Goal: Information Seeking & Learning: Check status

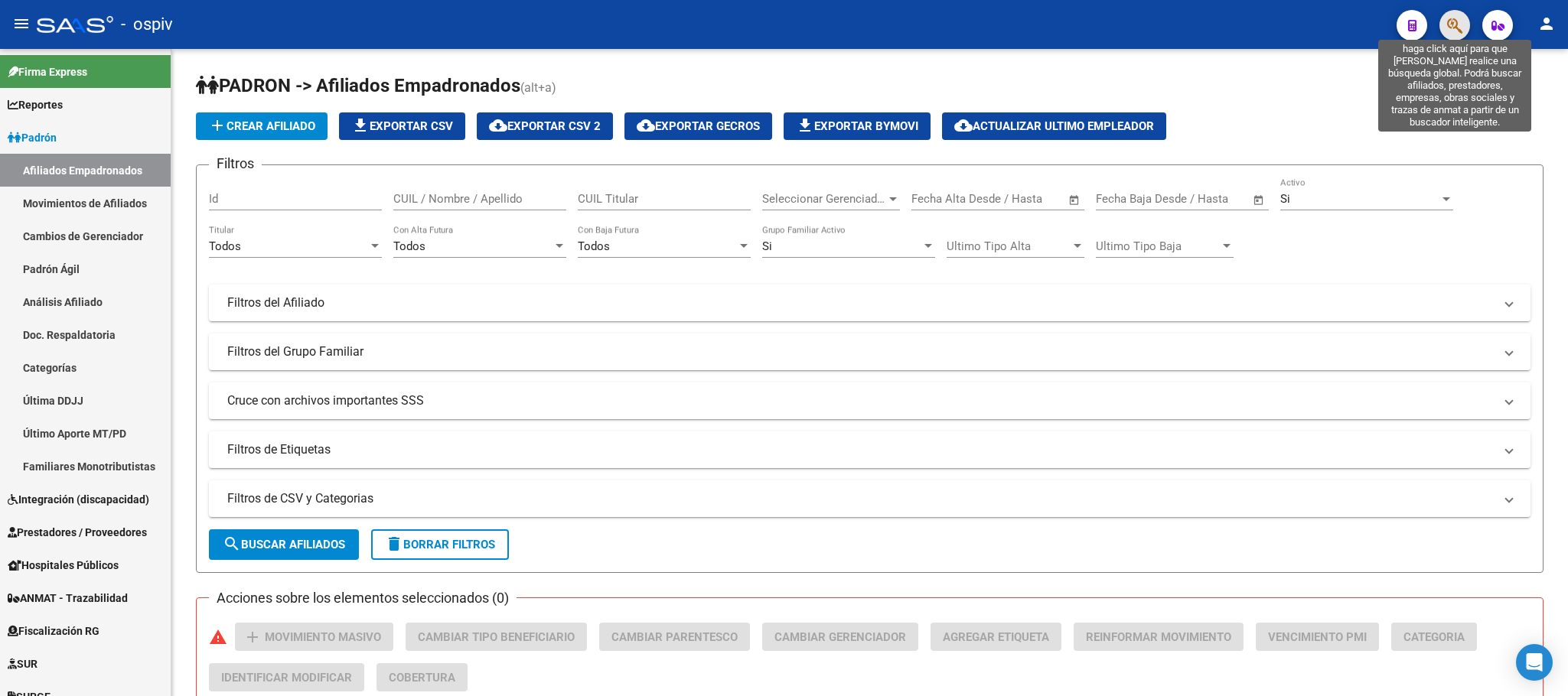
click at [1453, 28] on icon "button" at bounding box center [1455, 26] width 15 height 18
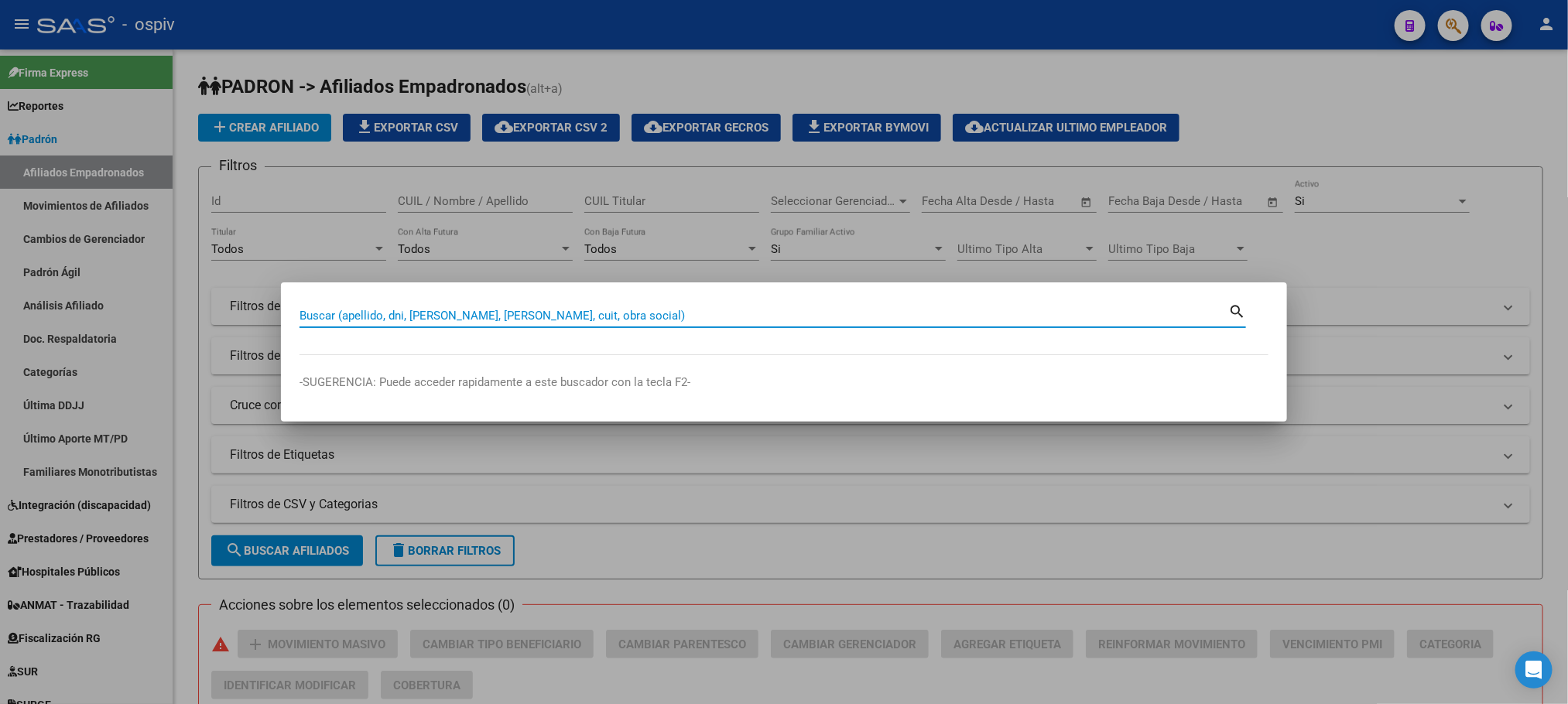
paste input "56242398"
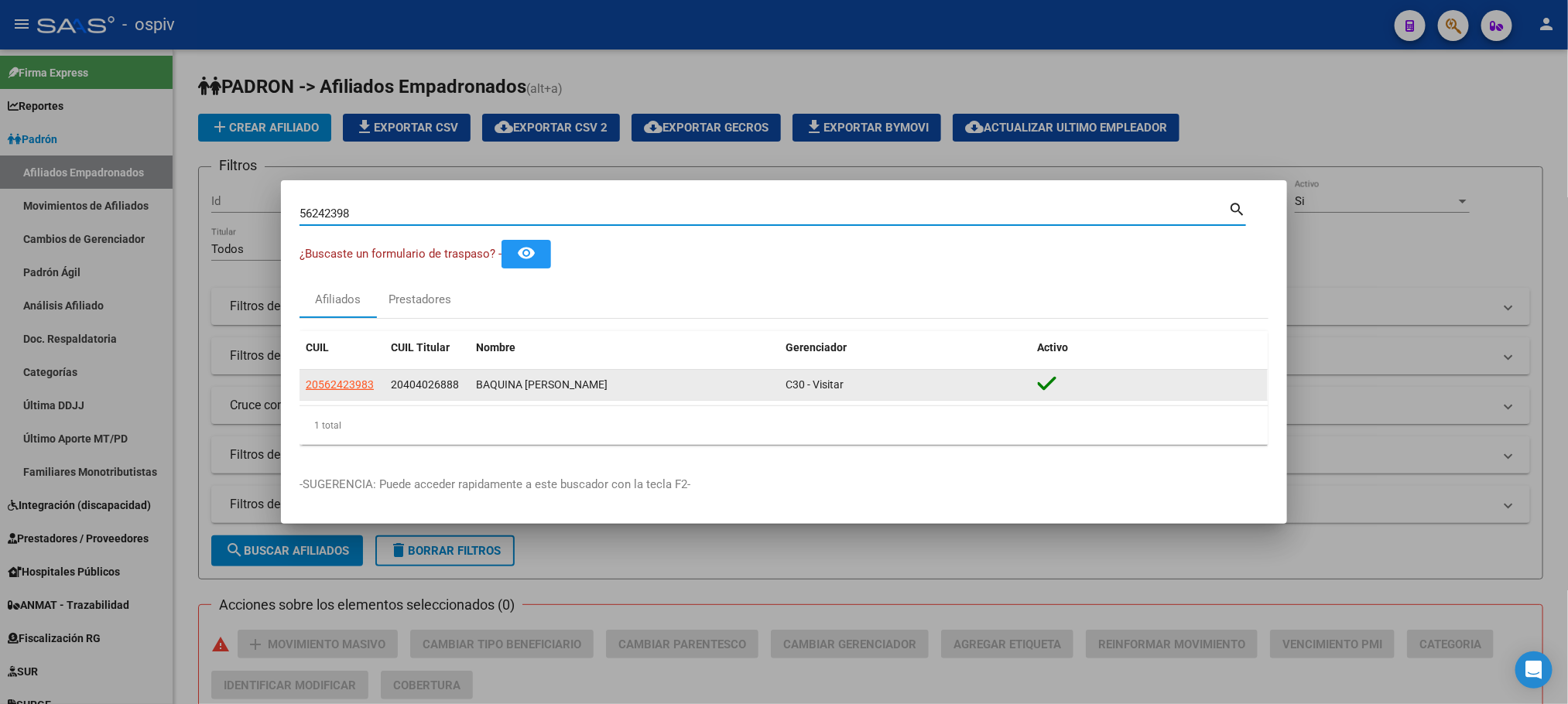
click at [349, 384] on span "20562423983" at bounding box center [339, 384] width 68 height 12
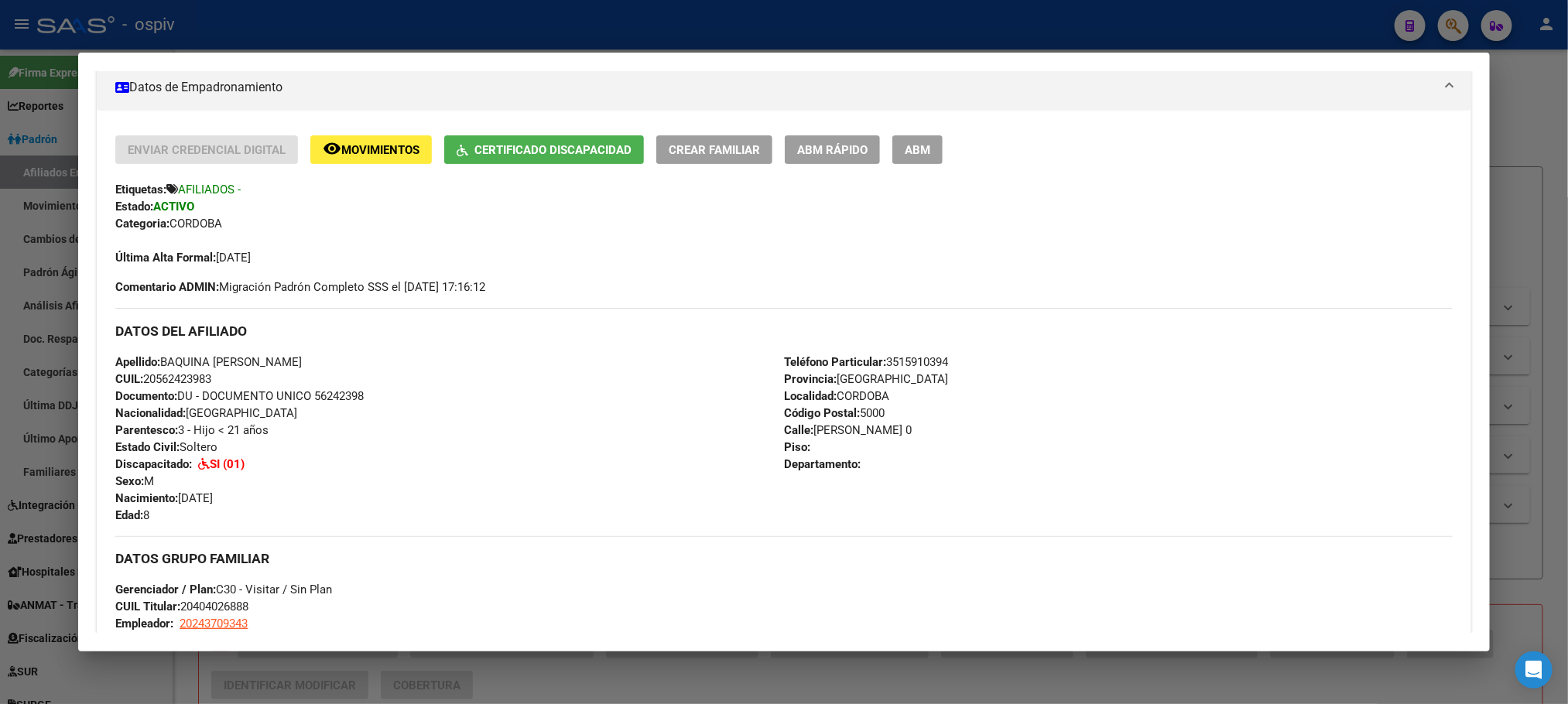
scroll to position [697, 0]
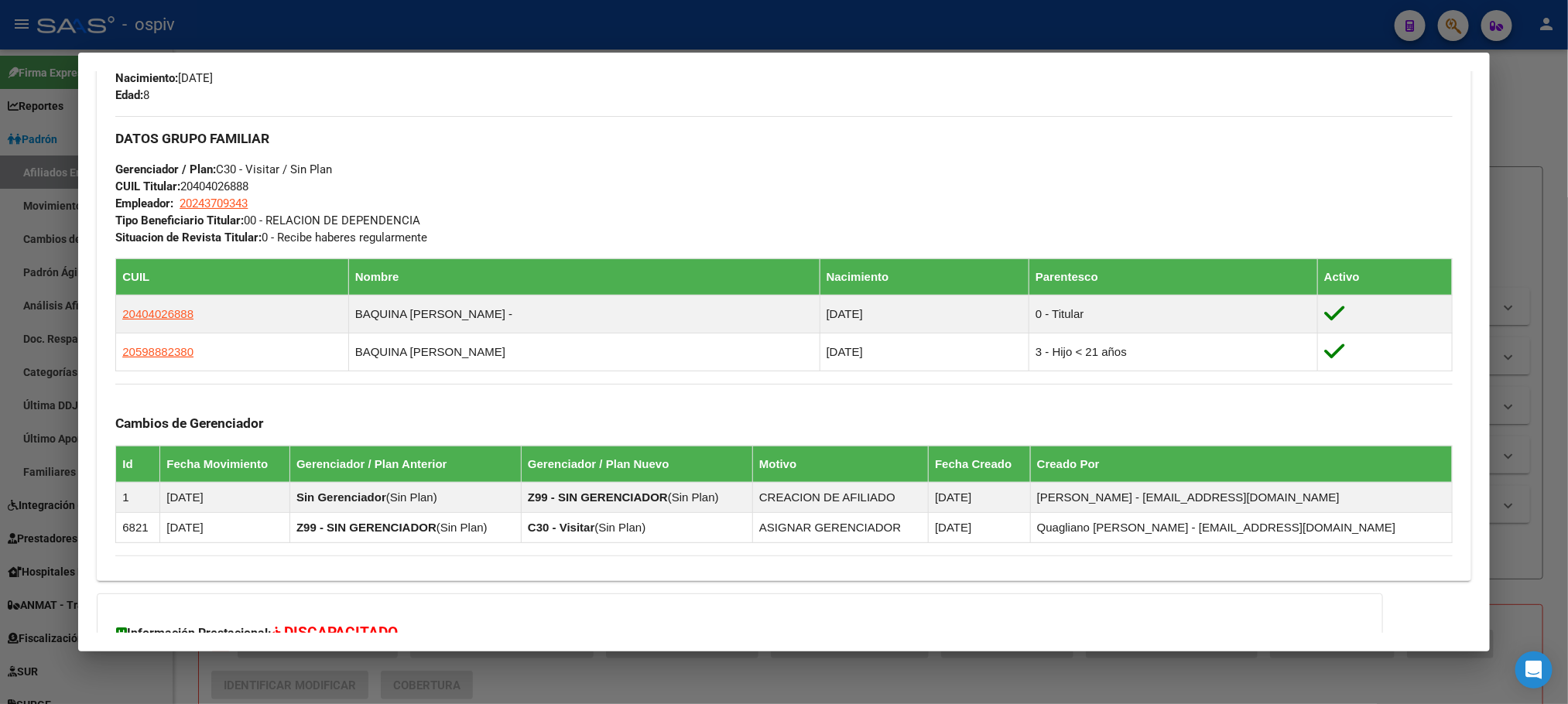
click at [525, 33] on div at bounding box center [784, 352] width 1568 height 704
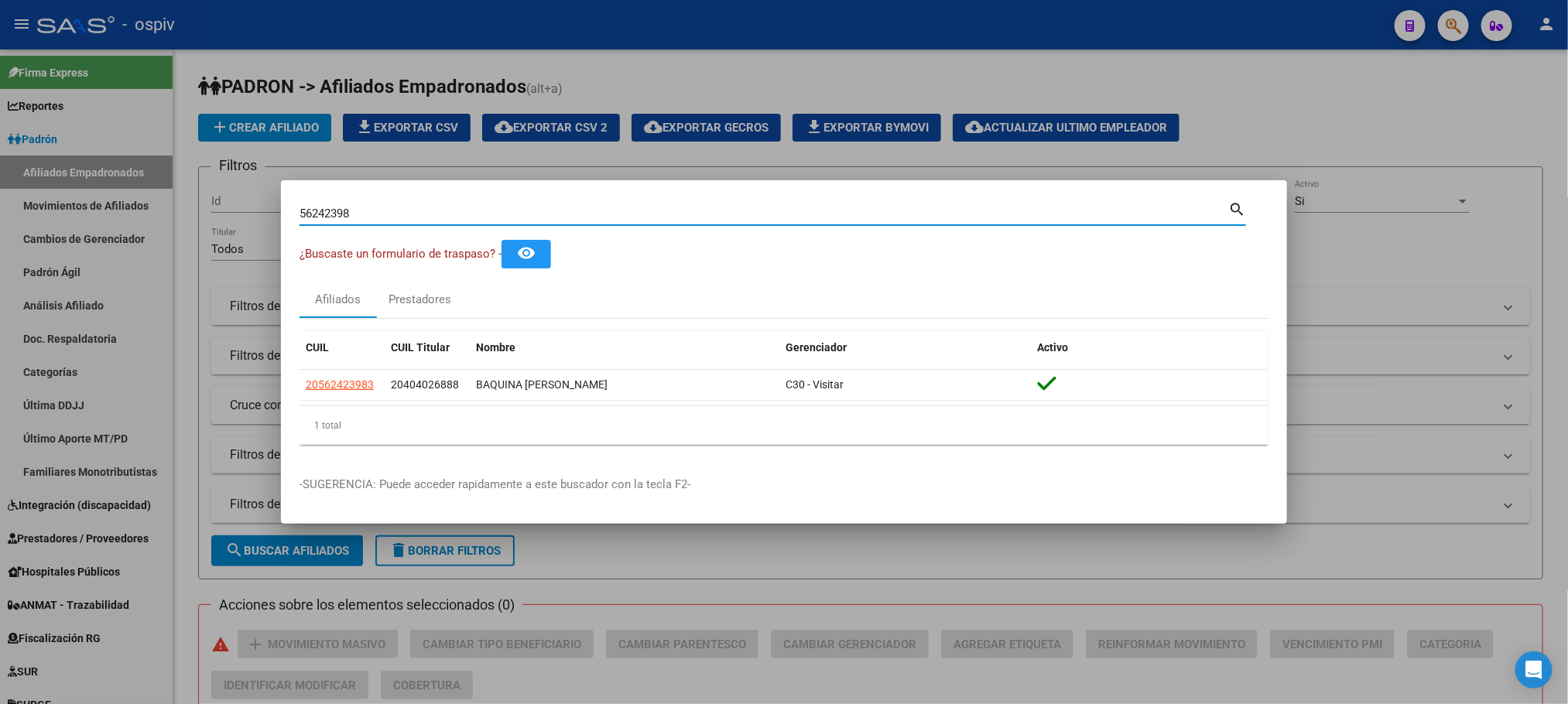
drag, startPoint x: 370, startPoint y: 216, endPoint x: 249, endPoint y: 207, distance: 121.3
click at [249, 207] on div "56242398 Buscar (apellido, dni, cuil, nro traspaso, cuit, obra social) search ¿…" at bounding box center [784, 352] width 1568 height 704
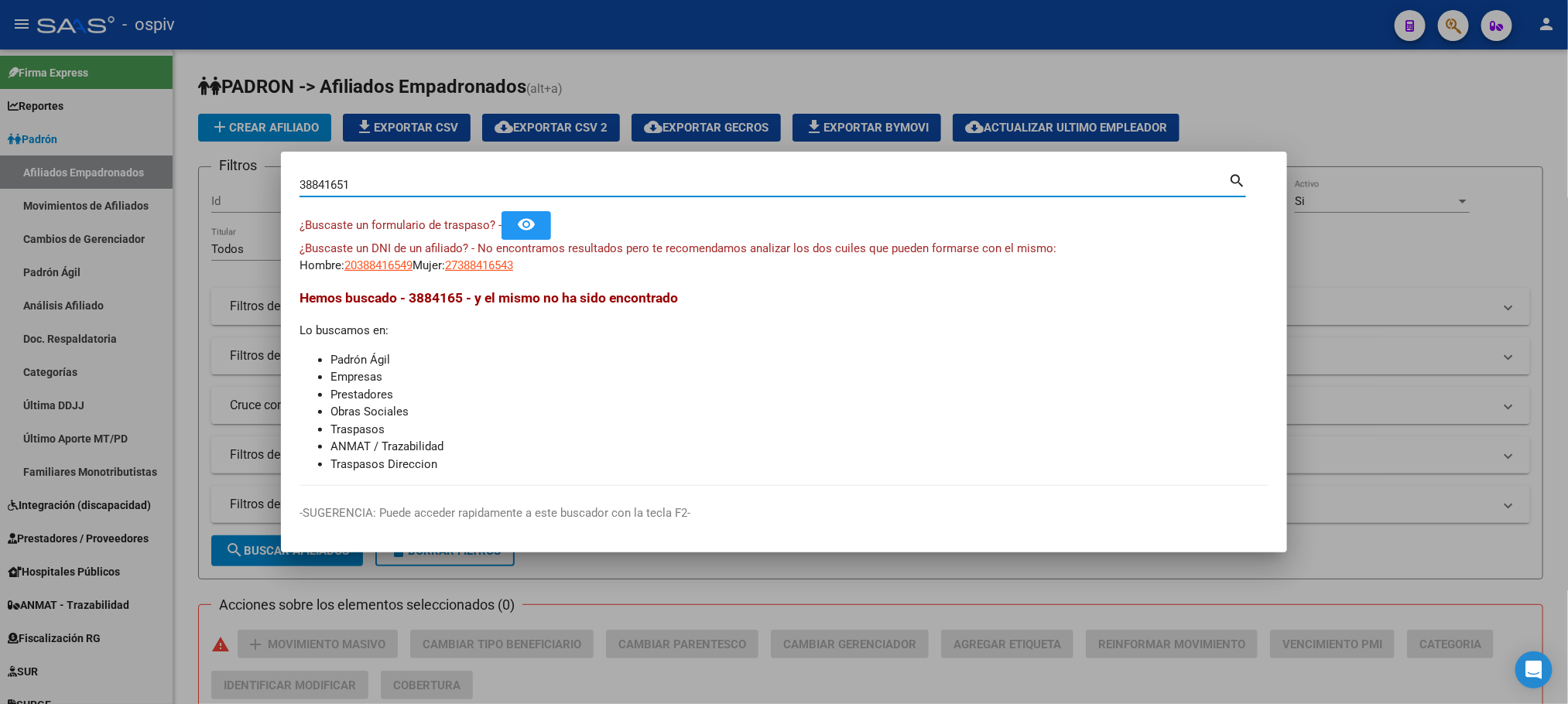
type input "38841651"
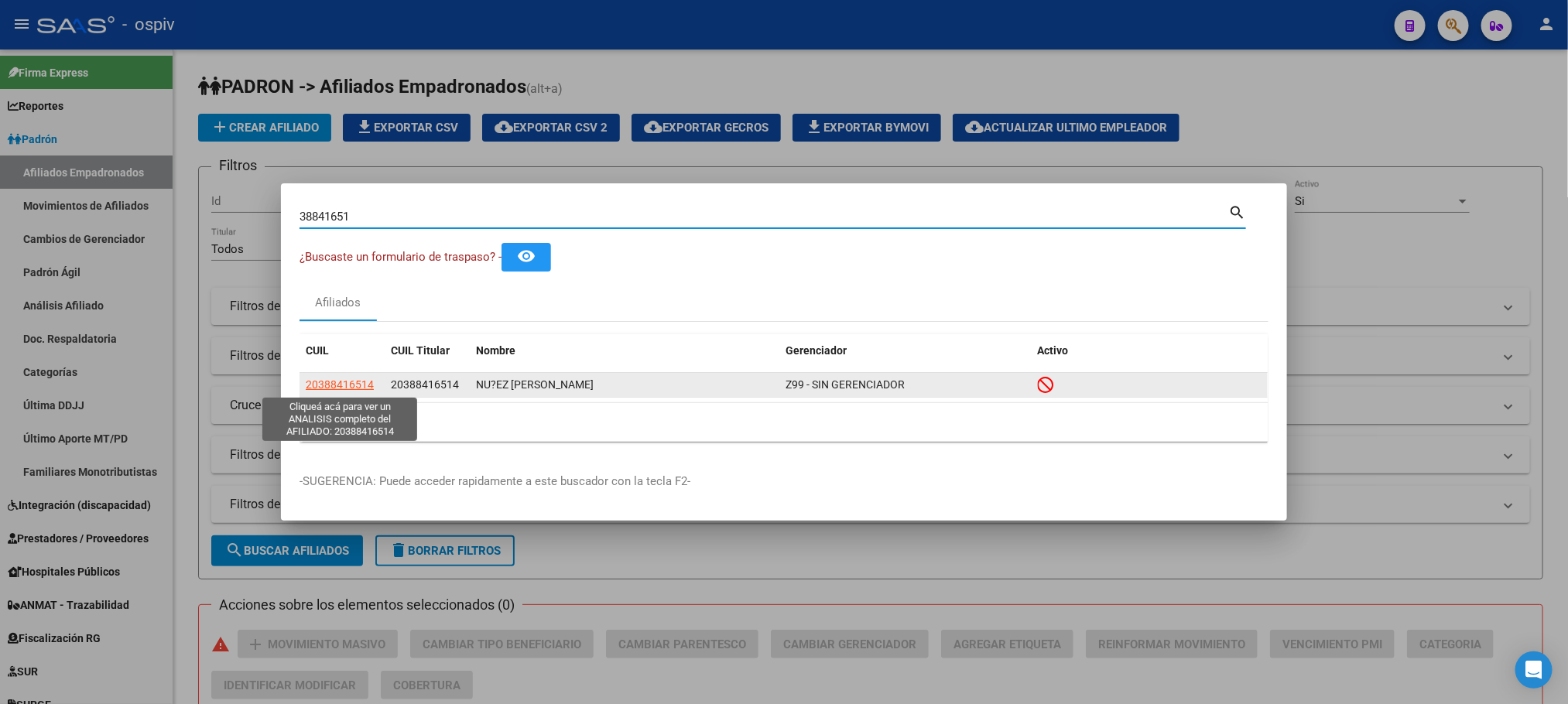
click at [327, 390] on span "20388416514" at bounding box center [339, 384] width 68 height 12
type textarea "20388416514"
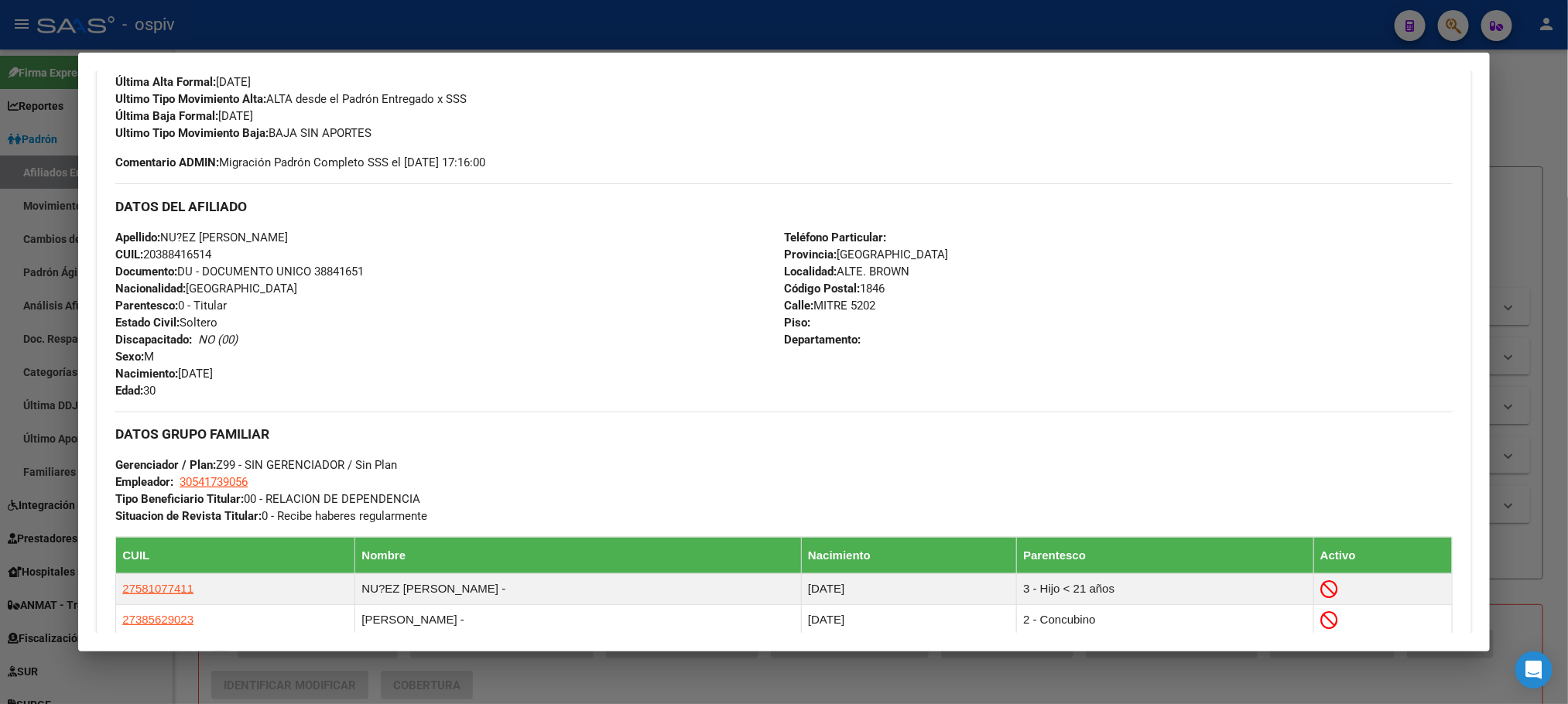
scroll to position [763, 0]
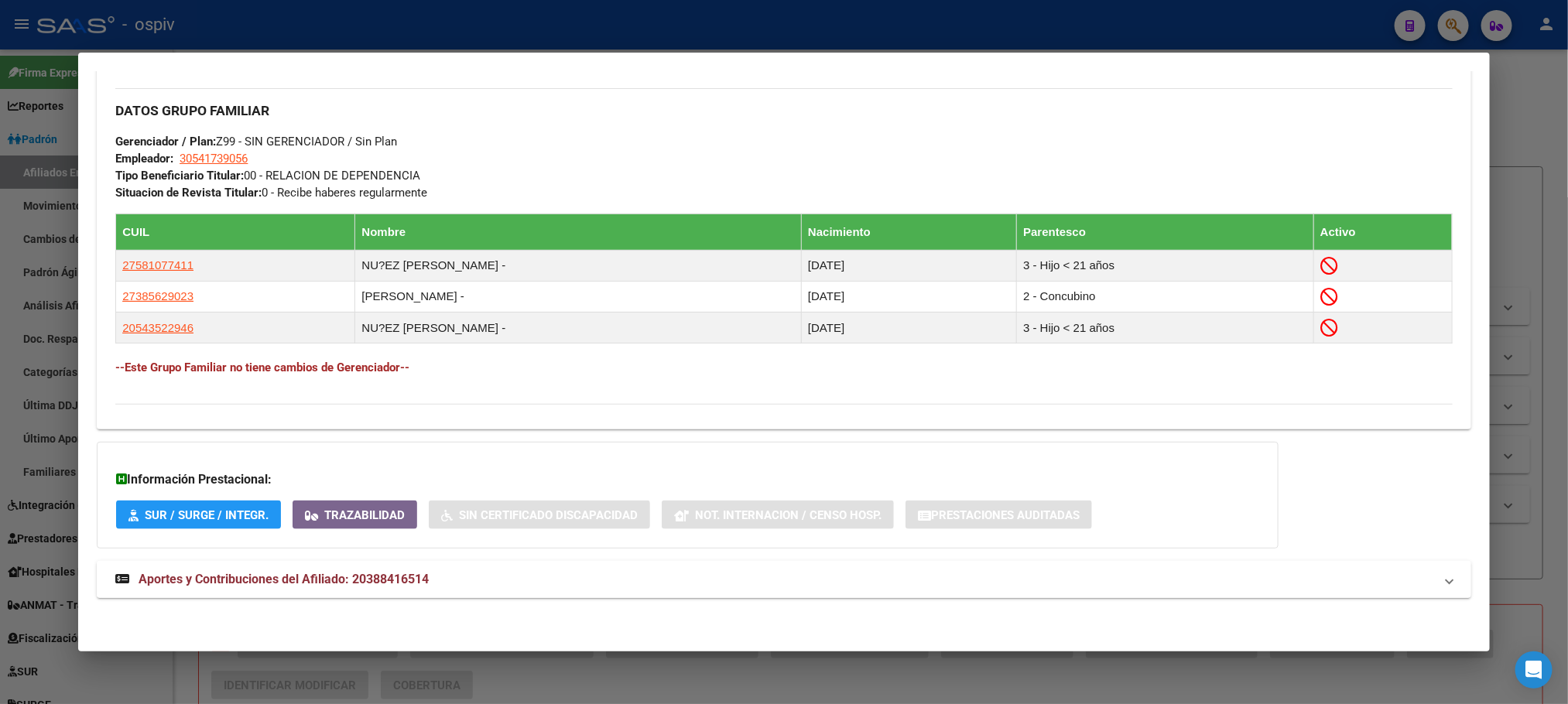
click at [365, 579] on span "Aportes y Contribuciones del Afiliado: 20388416514" at bounding box center [283, 579] width 290 height 15
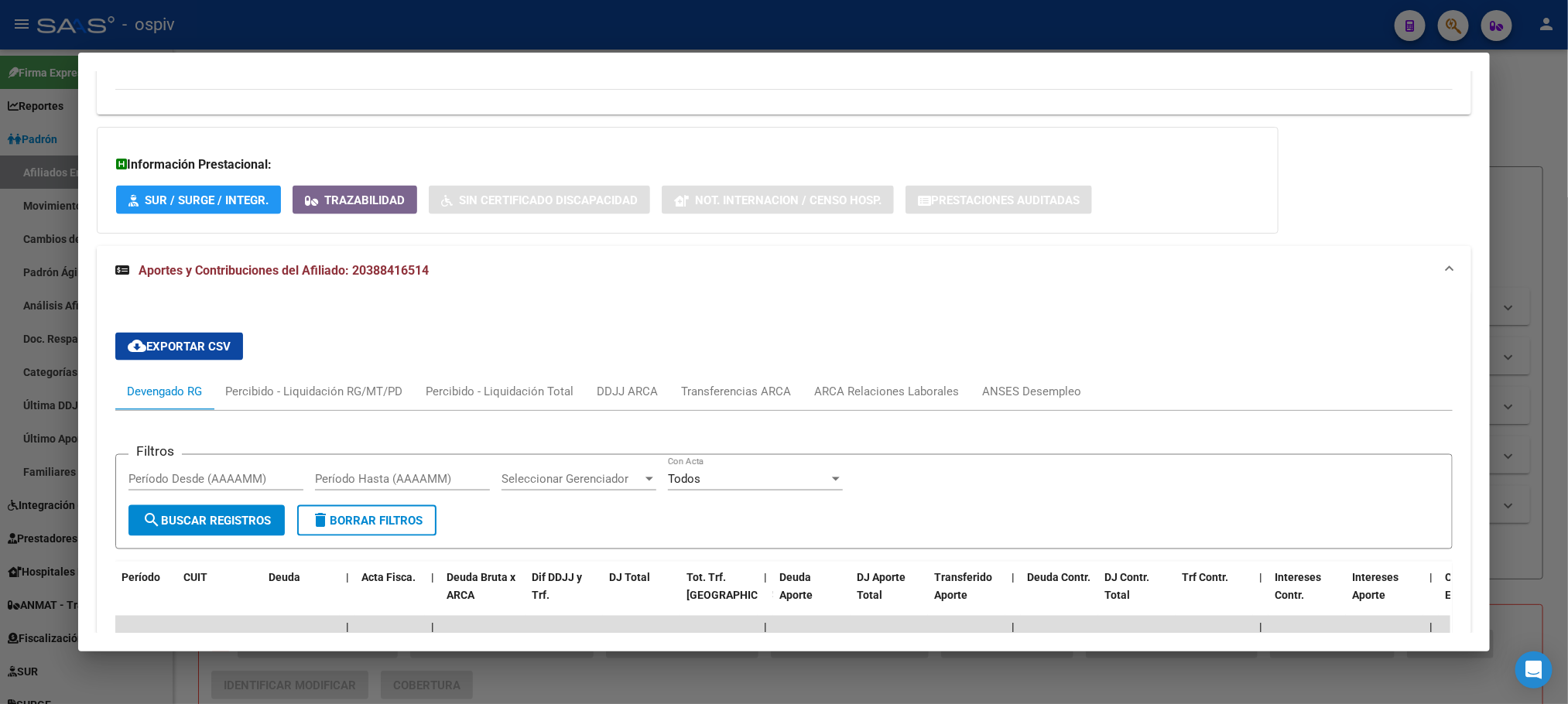
scroll to position [1063, 0]
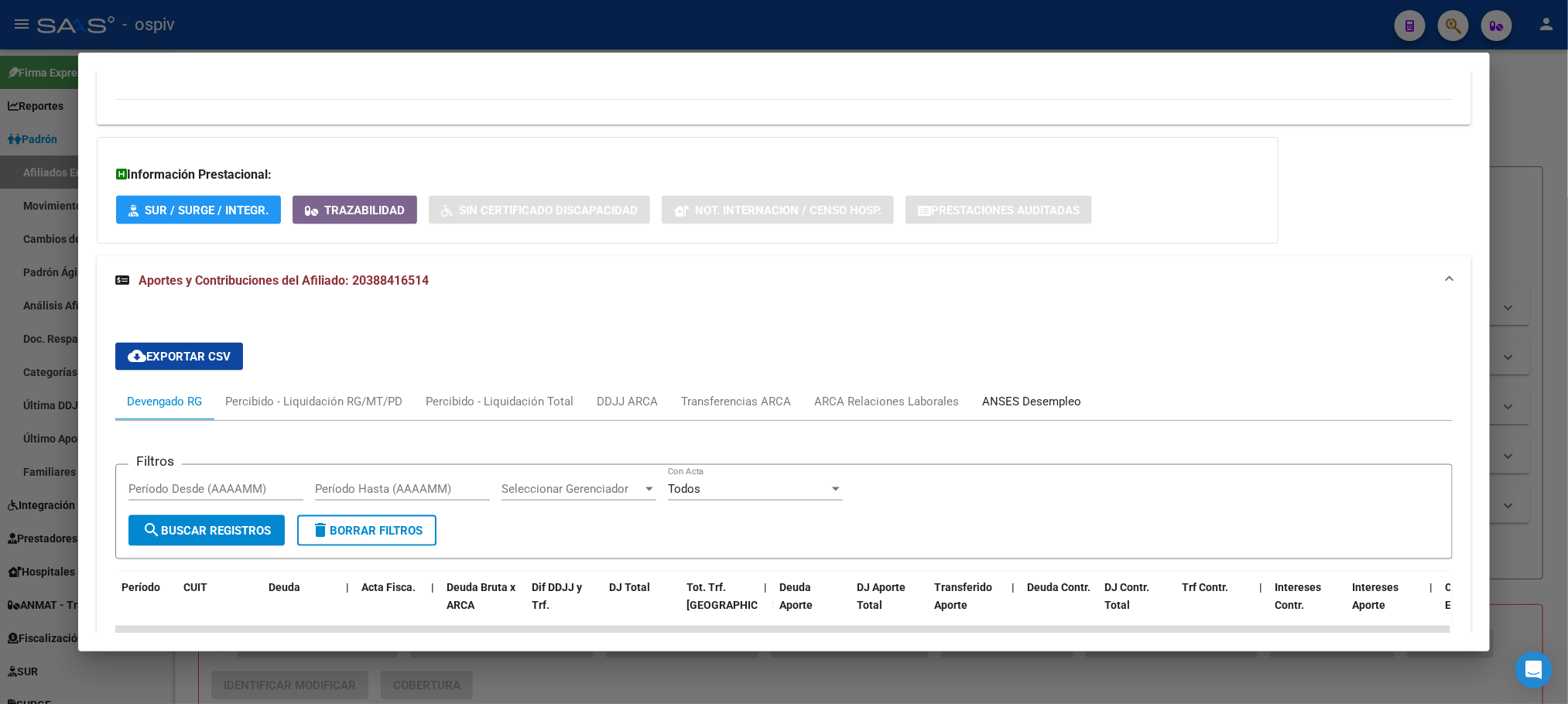
drag, startPoint x: 1011, startPoint y: 402, endPoint x: 999, endPoint y: 412, distance: 15.6
click at [1012, 402] on div "ANSES Desempleo" at bounding box center [1031, 402] width 99 height 17
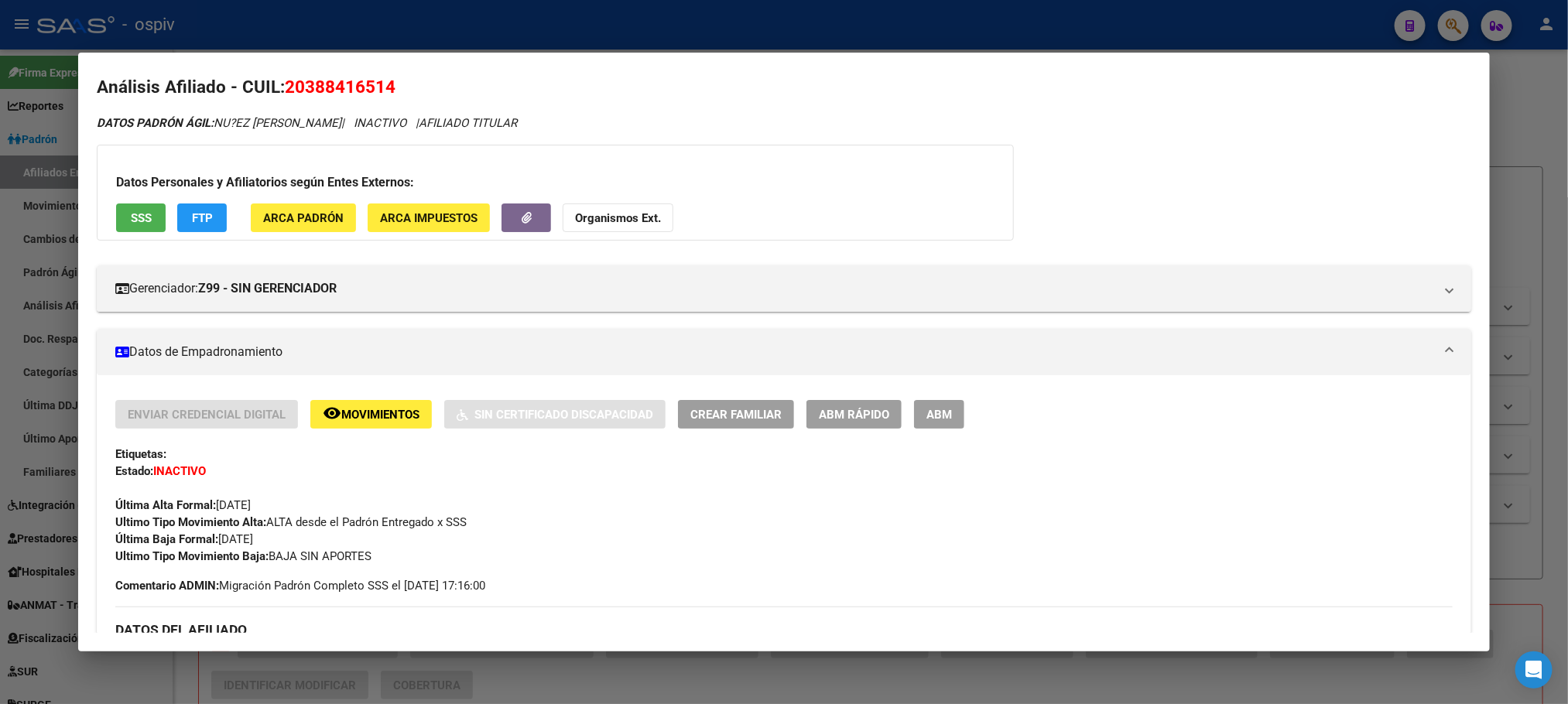
scroll to position [0, 0]
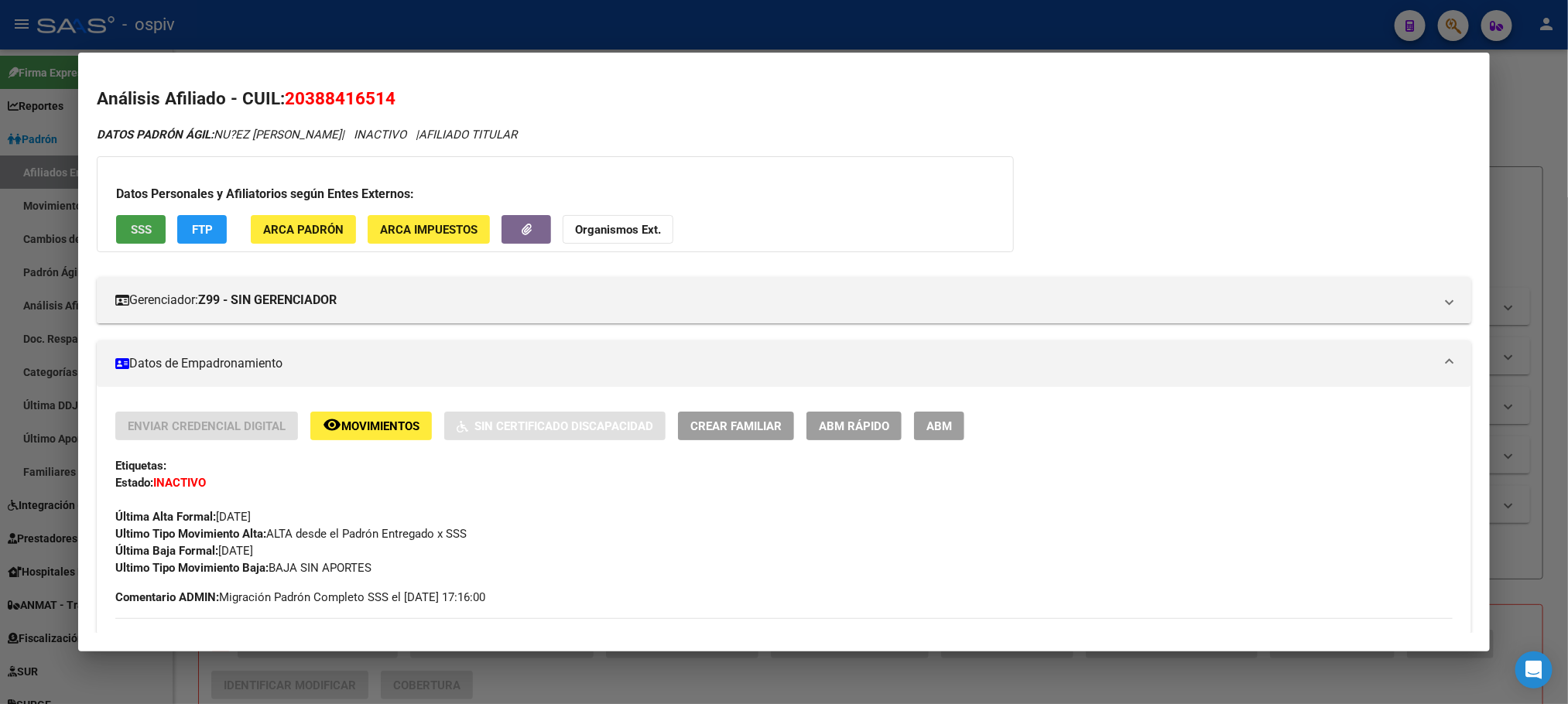
click at [133, 233] on span "SSS" at bounding box center [141, 230] width 21 height 14
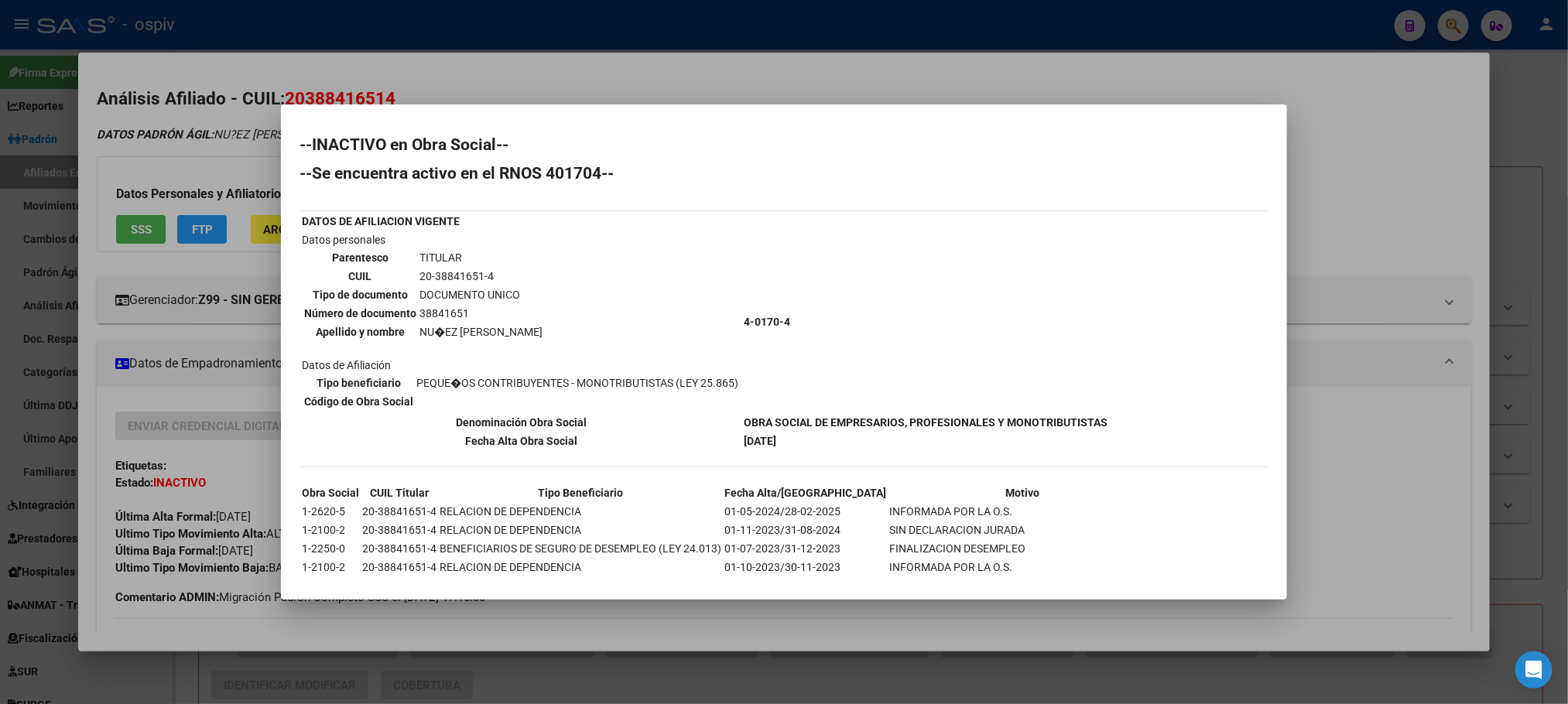
drag, startPoint x: 830, startPoint y: 26, endPoint x: 773, endPoint y: 133, distance: 121.2
click at [829, 26] on div at bounding box center [784, 352] width 1568 height 704
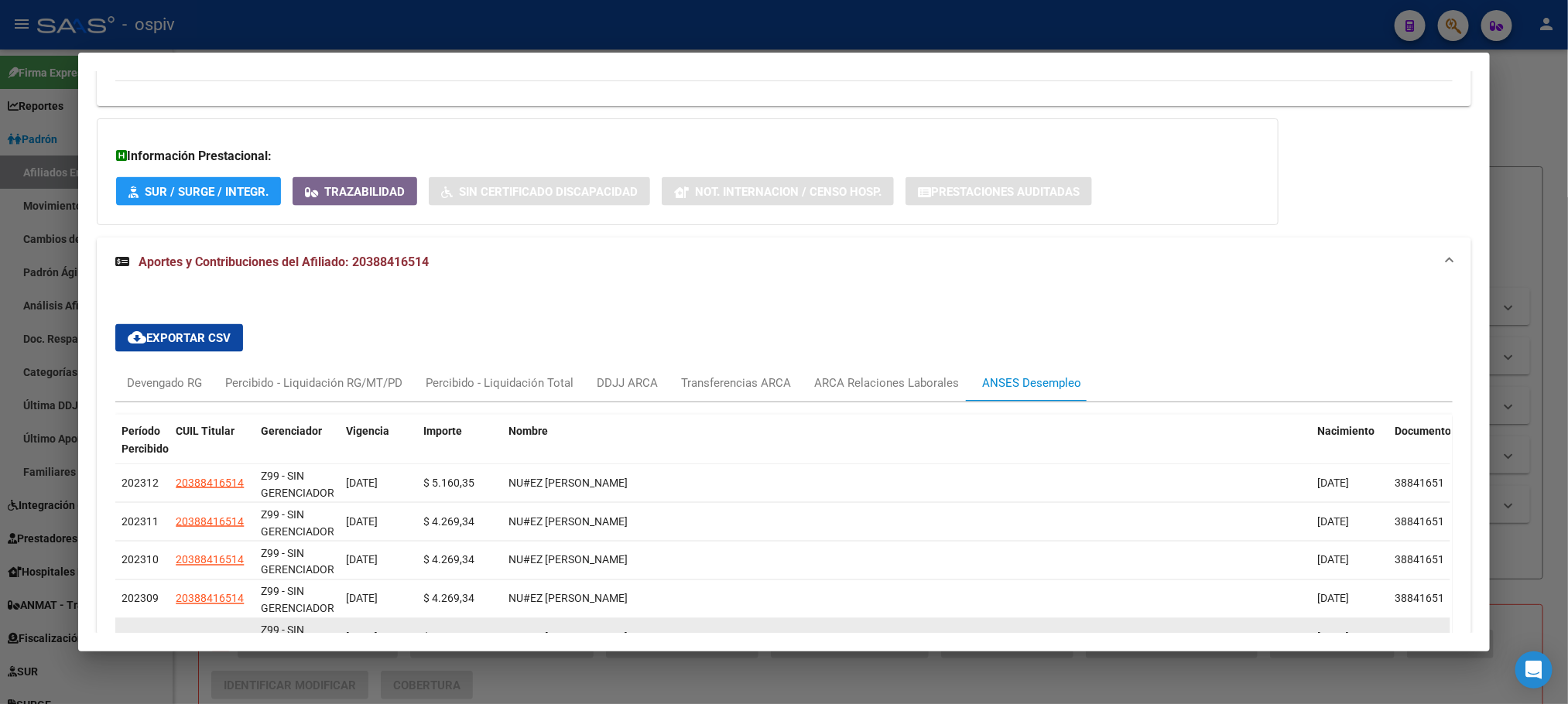
scroll to position [1230, 0]
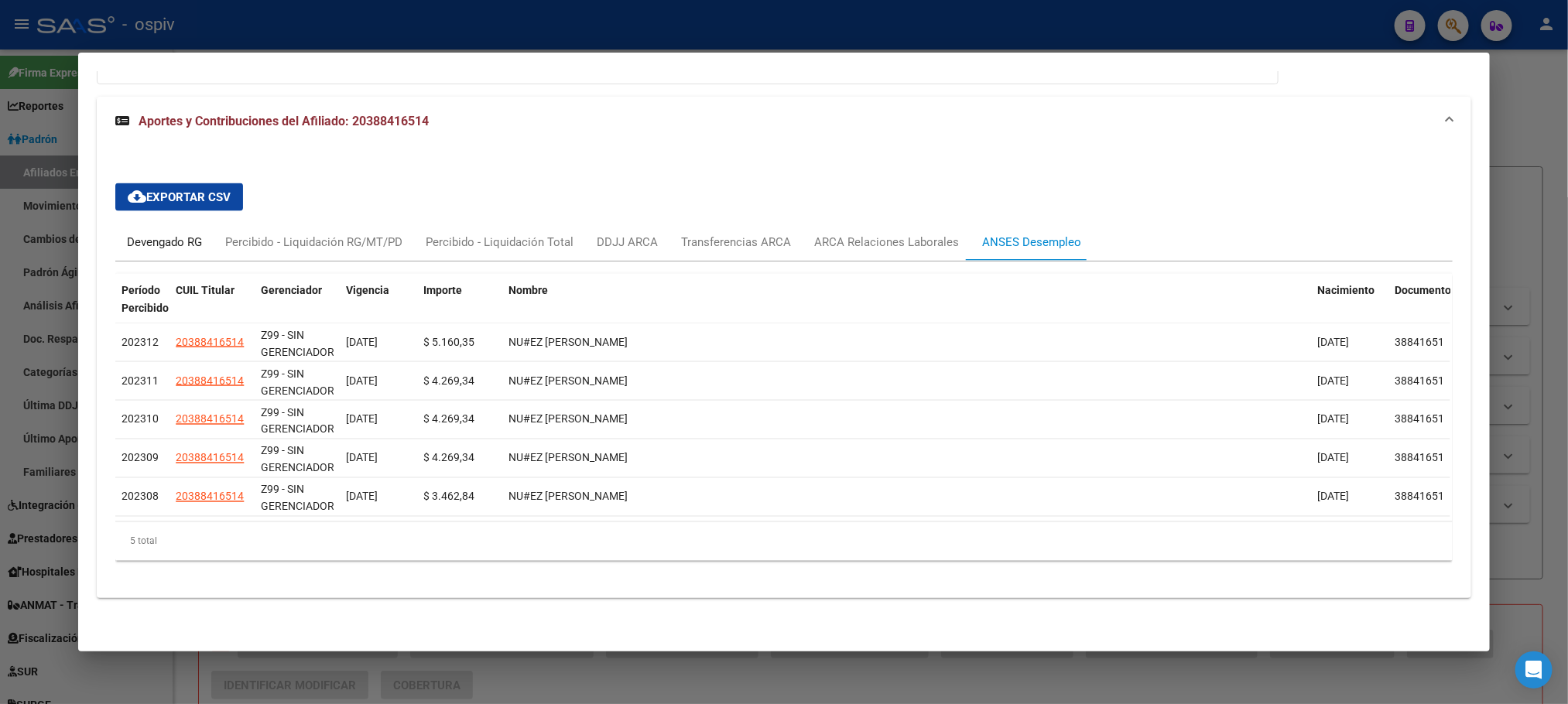
click at [164, 241] on div "Devengado RG" at bounding box center [164, 242] width 75 height 17
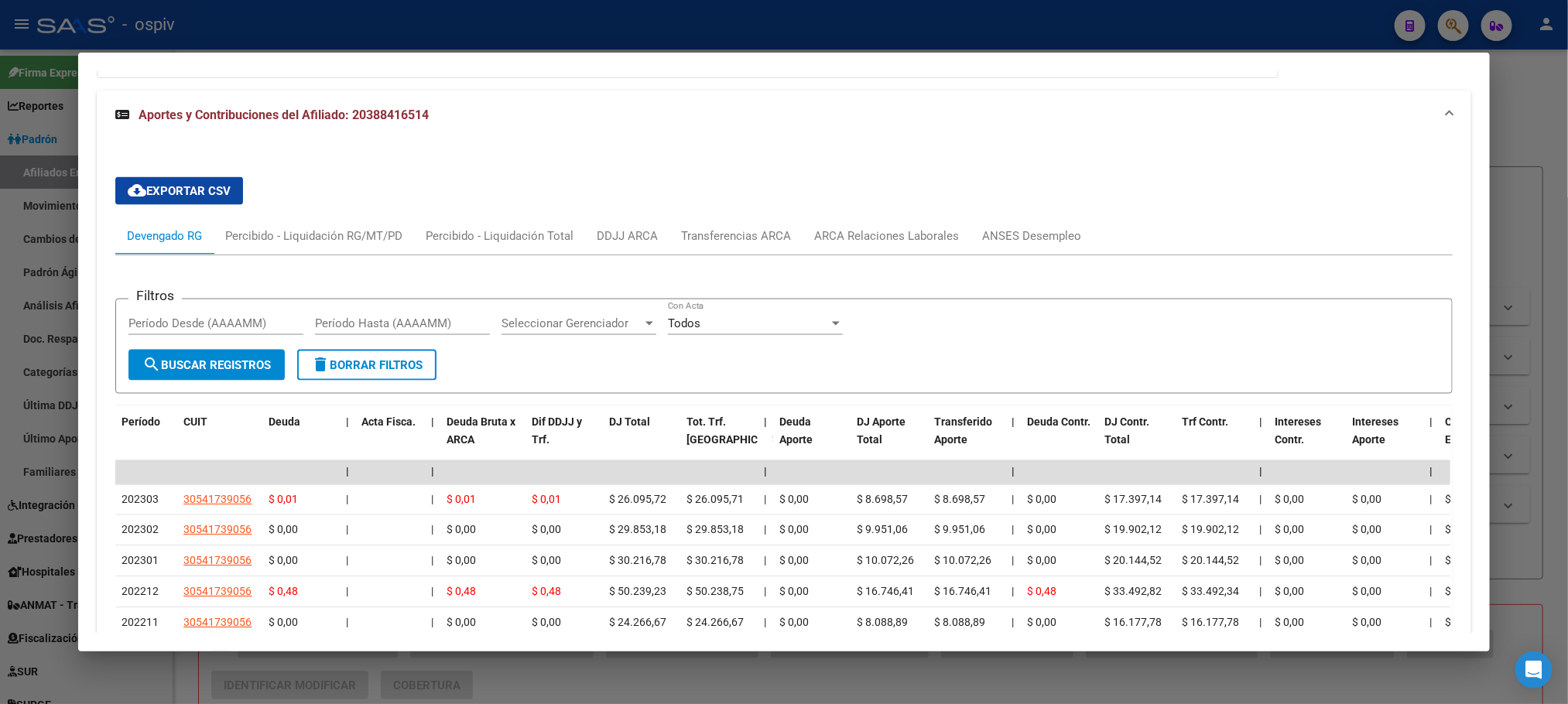
click at [362, 24] on div at bounding box center [784, 352] width 1568 height 704
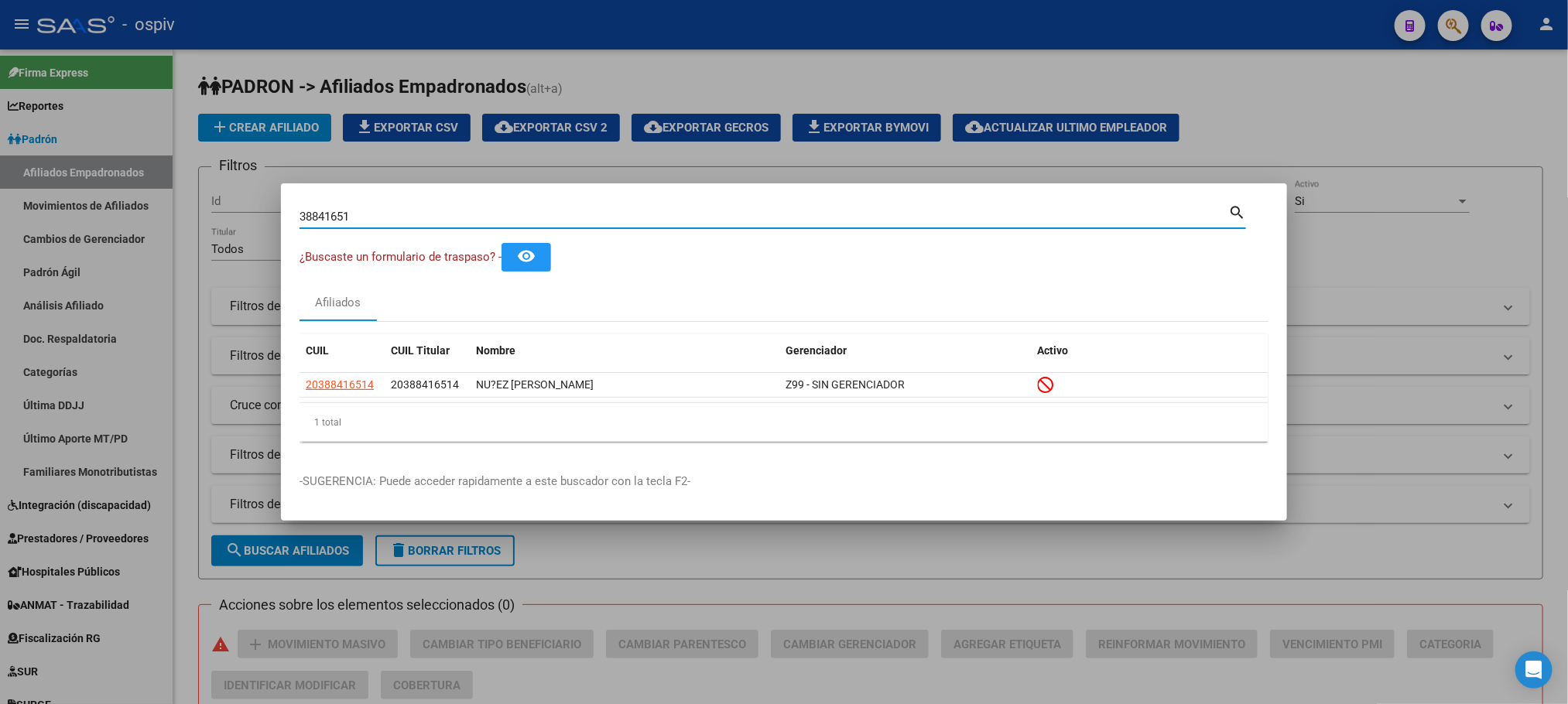
drag, startPoint x: 362, startPoint y: 215, endPoint x: 216, endPoint y: 209, distance: 146.1
click at [218, 209] on div "38841651 Buscar (apellido, dni, cuil, nro traspaso, cuit, obra social) search ¿…" at bounding box center [784, 352] width 1568 height 704
type input "35369440"
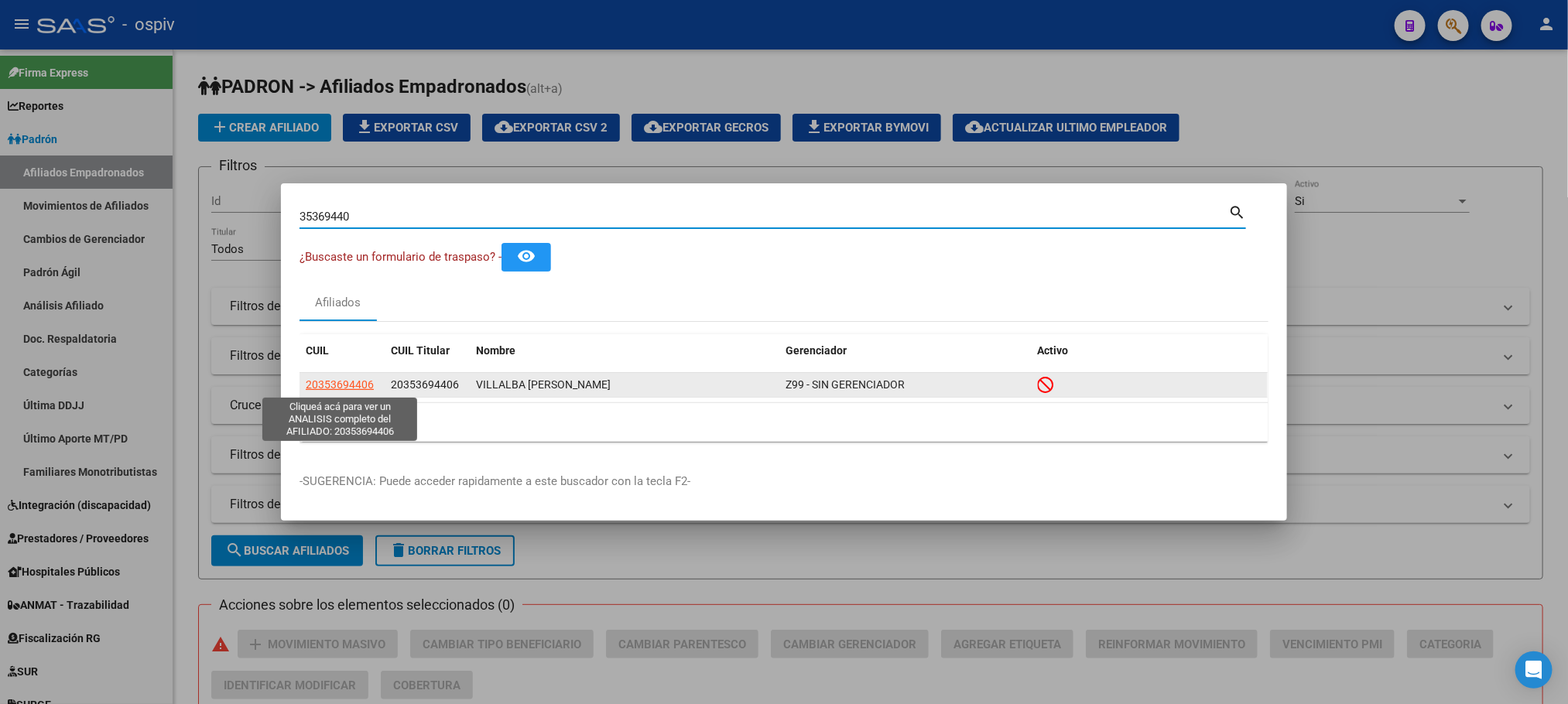
click at [331, 377] on app-link-go-to "20353694406" at bounding box center [339, 385] width 68 height 18
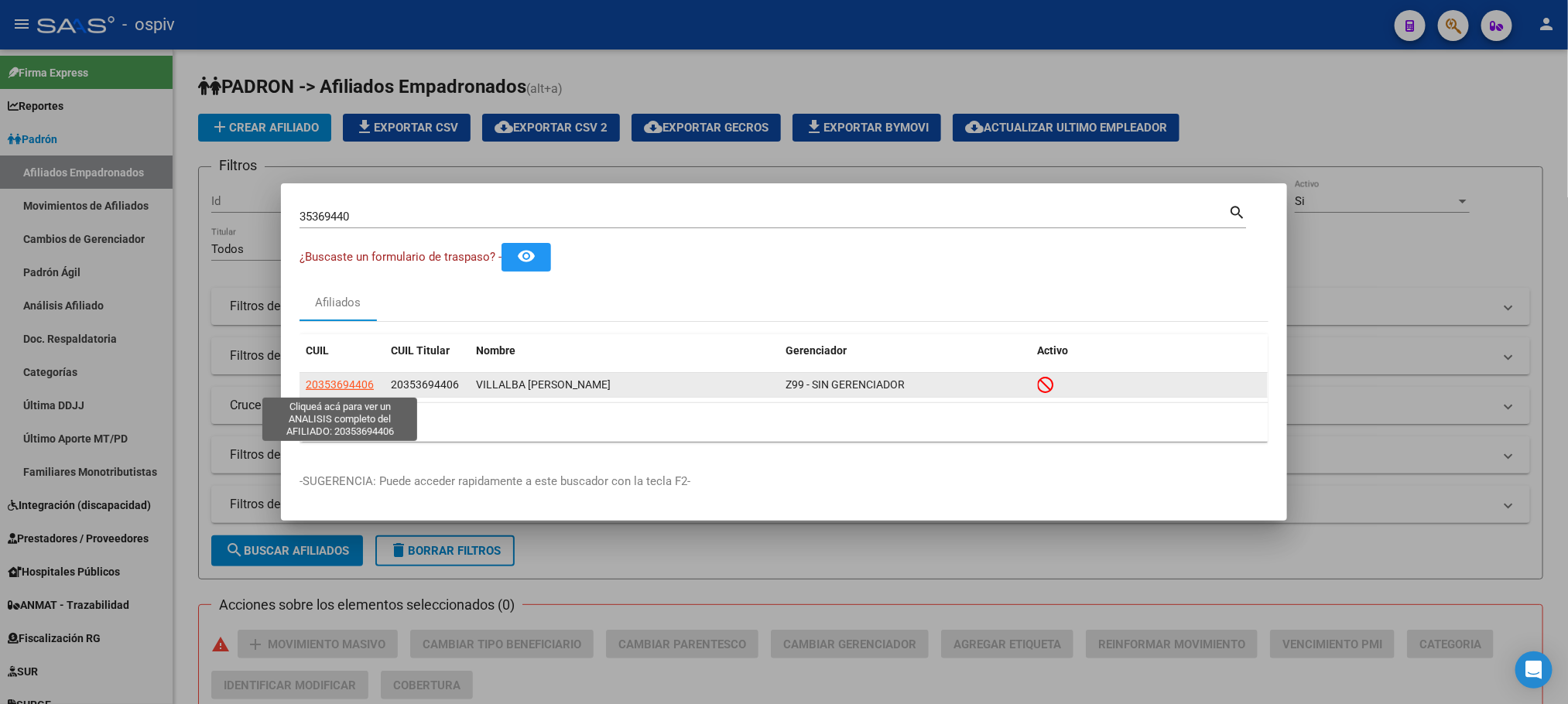
click at [354, 389] on span "20353694406" at bounding box center [339, 384] width 68 height 12
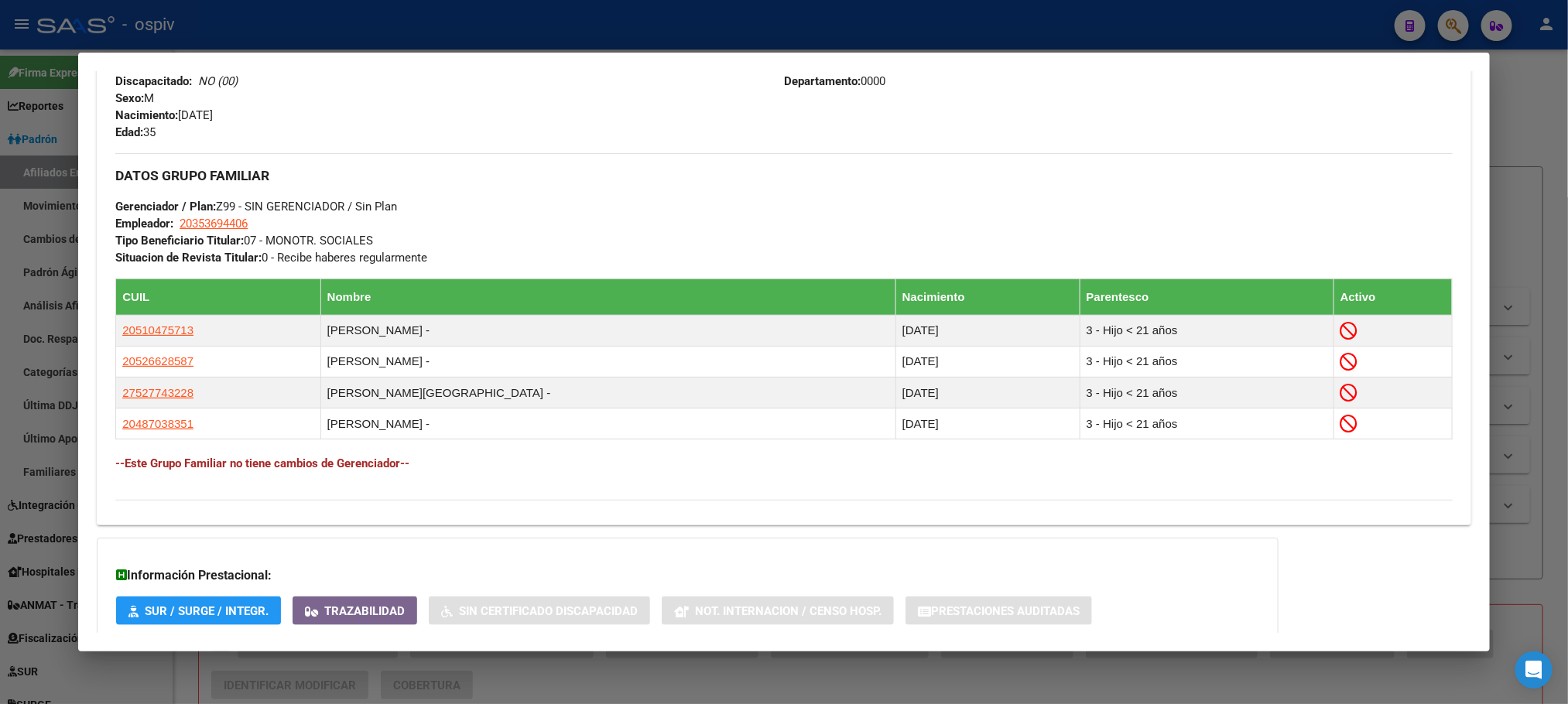
scroll to position [813, 0]
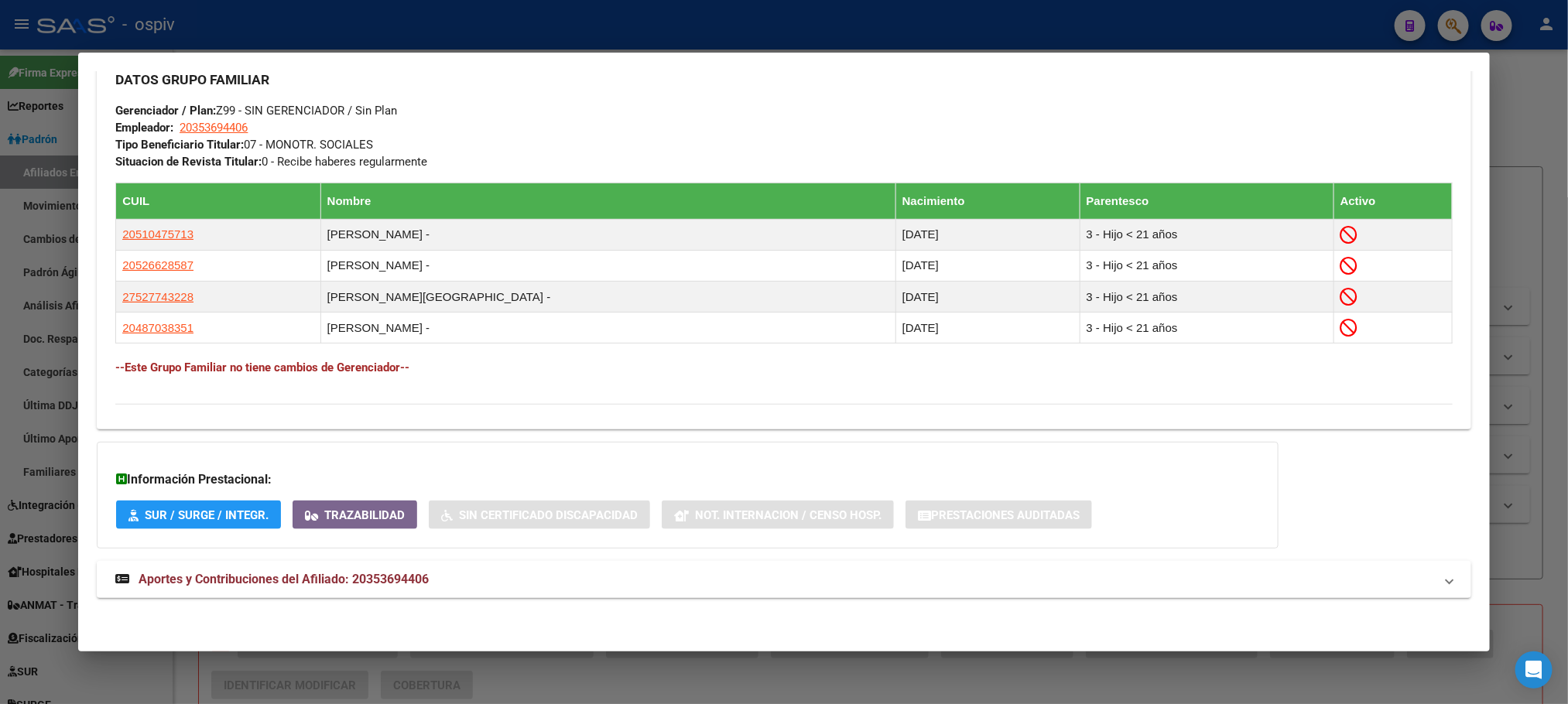
drag, startPoint x: 368, startPoint y: 567, endPoint x: 653, endPoint y: 505, distance: 291.7
click at [368, 567] on mat-expansion-panel-header "Aportes y Contribuciones del Afiliado: 20353694406" at bounding box center [783, 579] width 1374 height 37
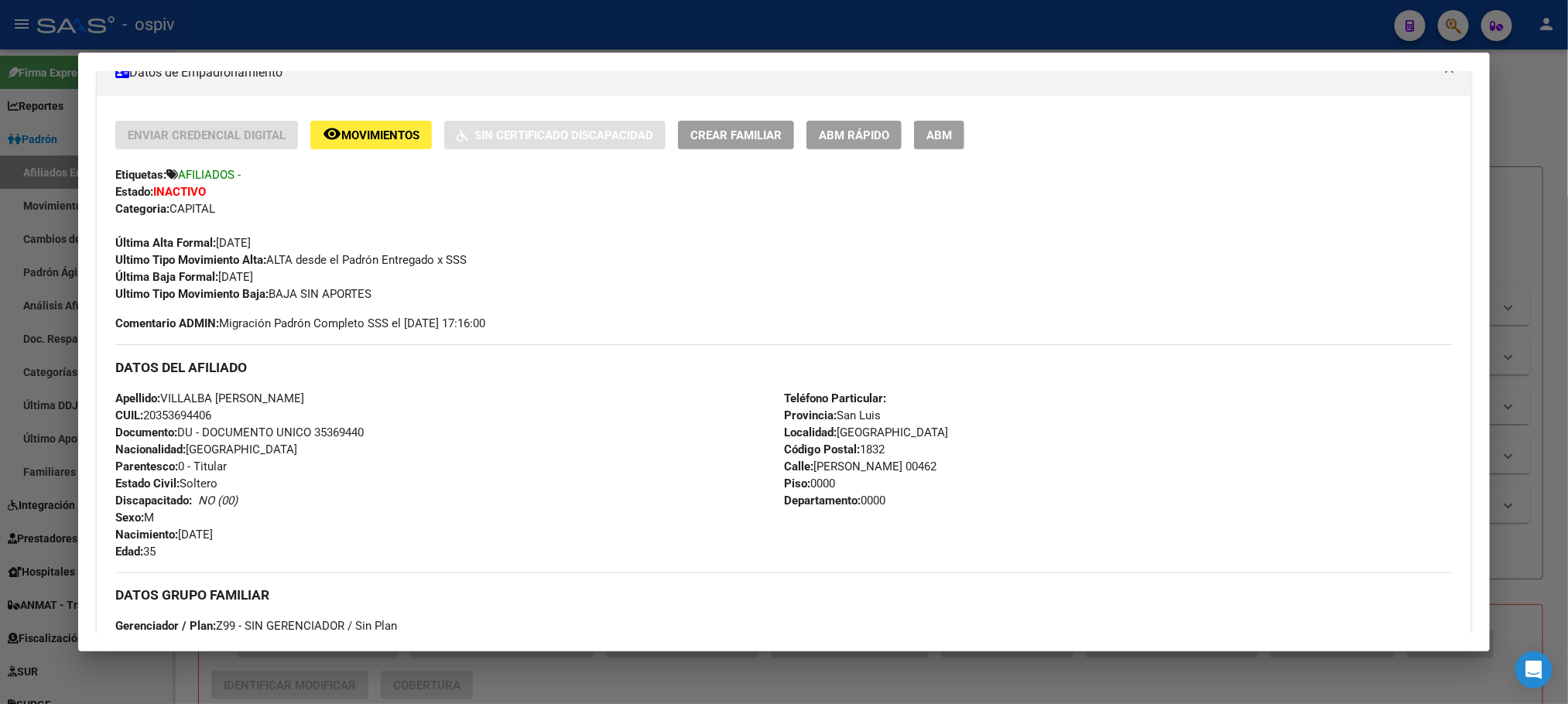
scroll to position [0, 0]
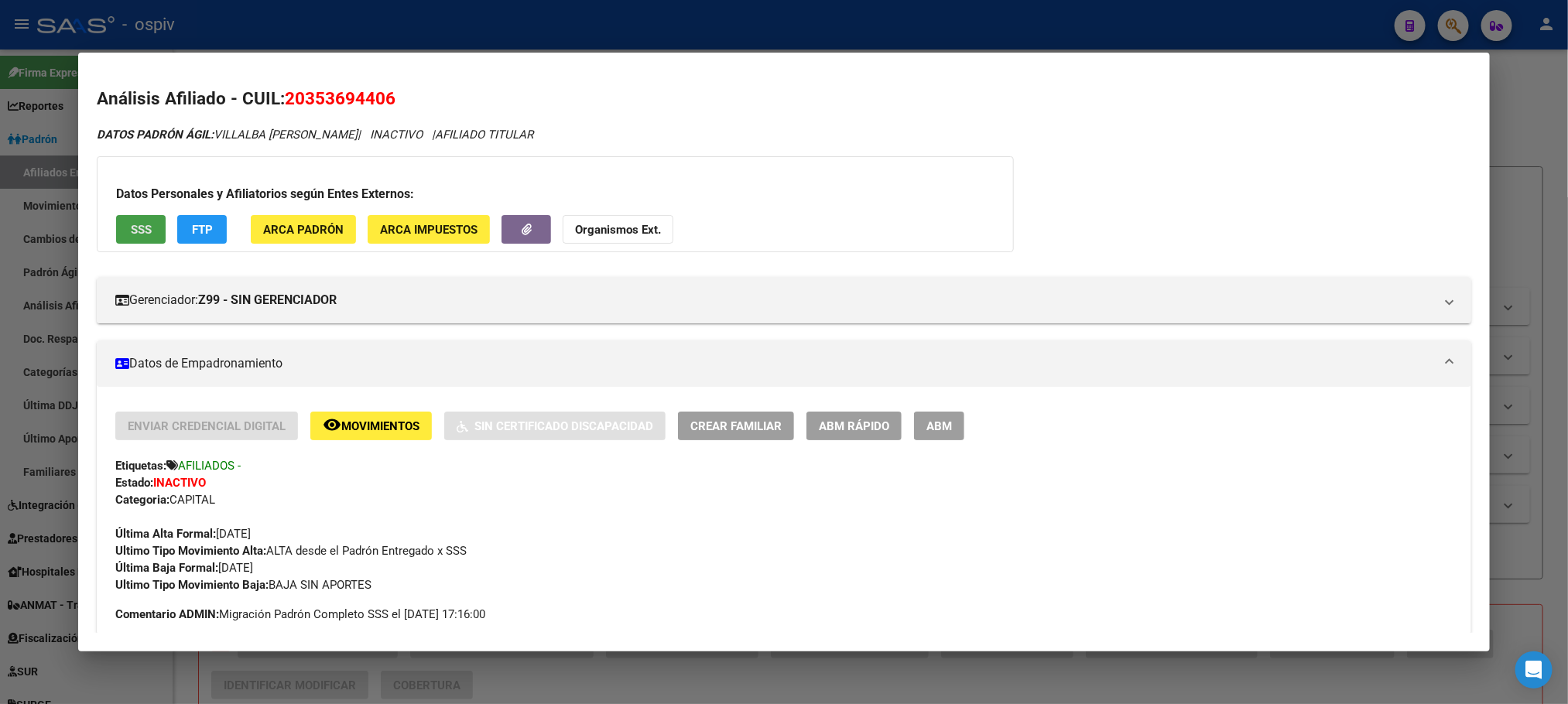
click at [134, 225] on span "SSS" at bounding box center [141, 230] width 21 height 14
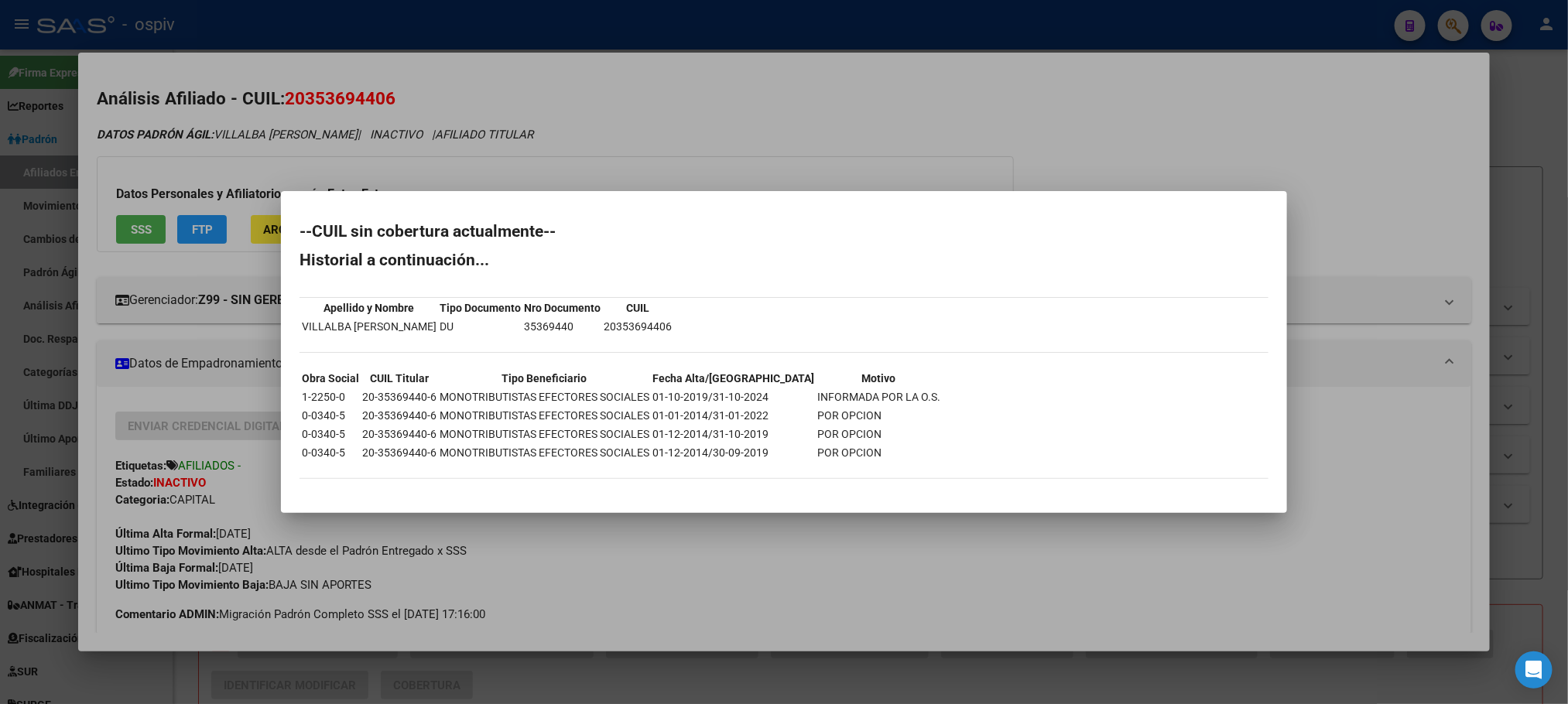
click at [765, 21] on div at bounding box center [784, 352] width 1568 height 704
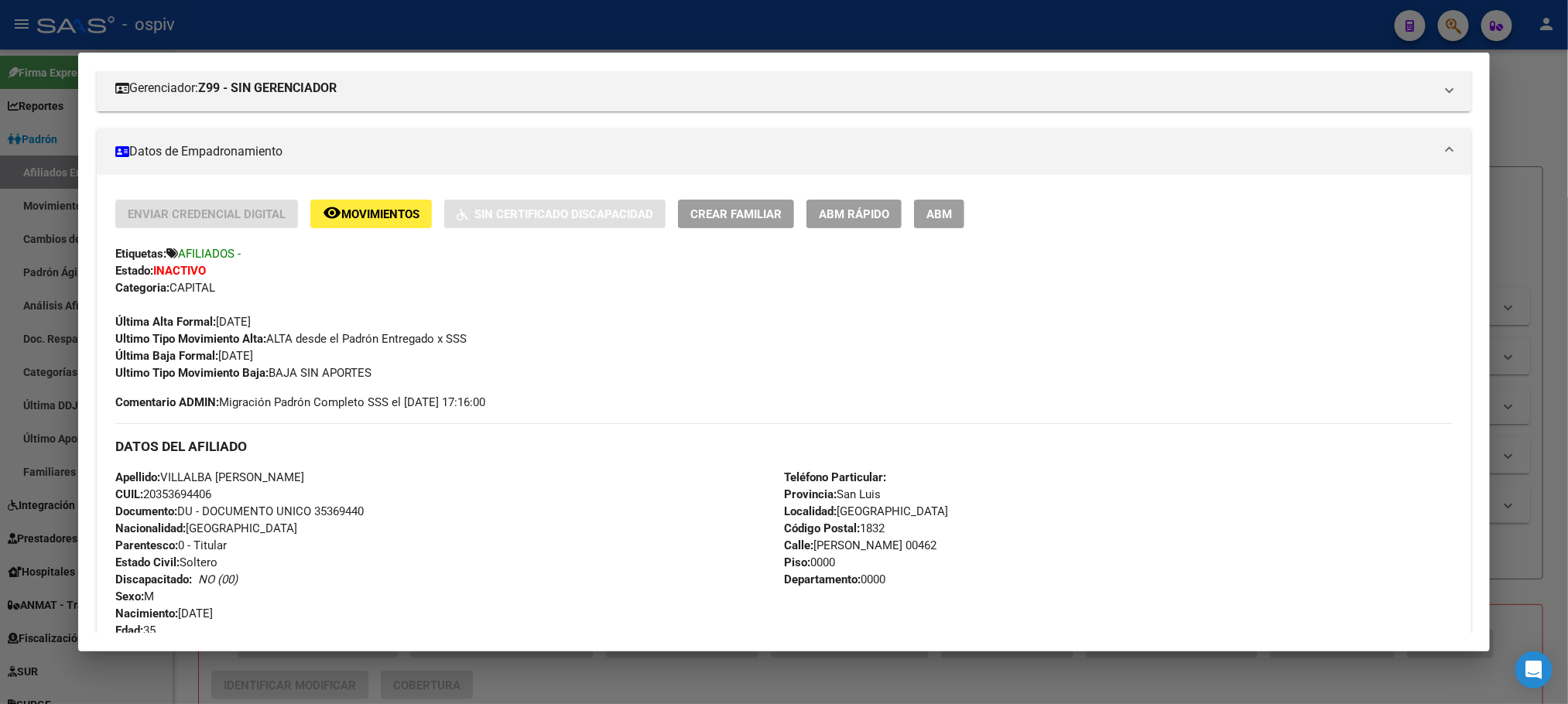
scroll to position [581, 0]
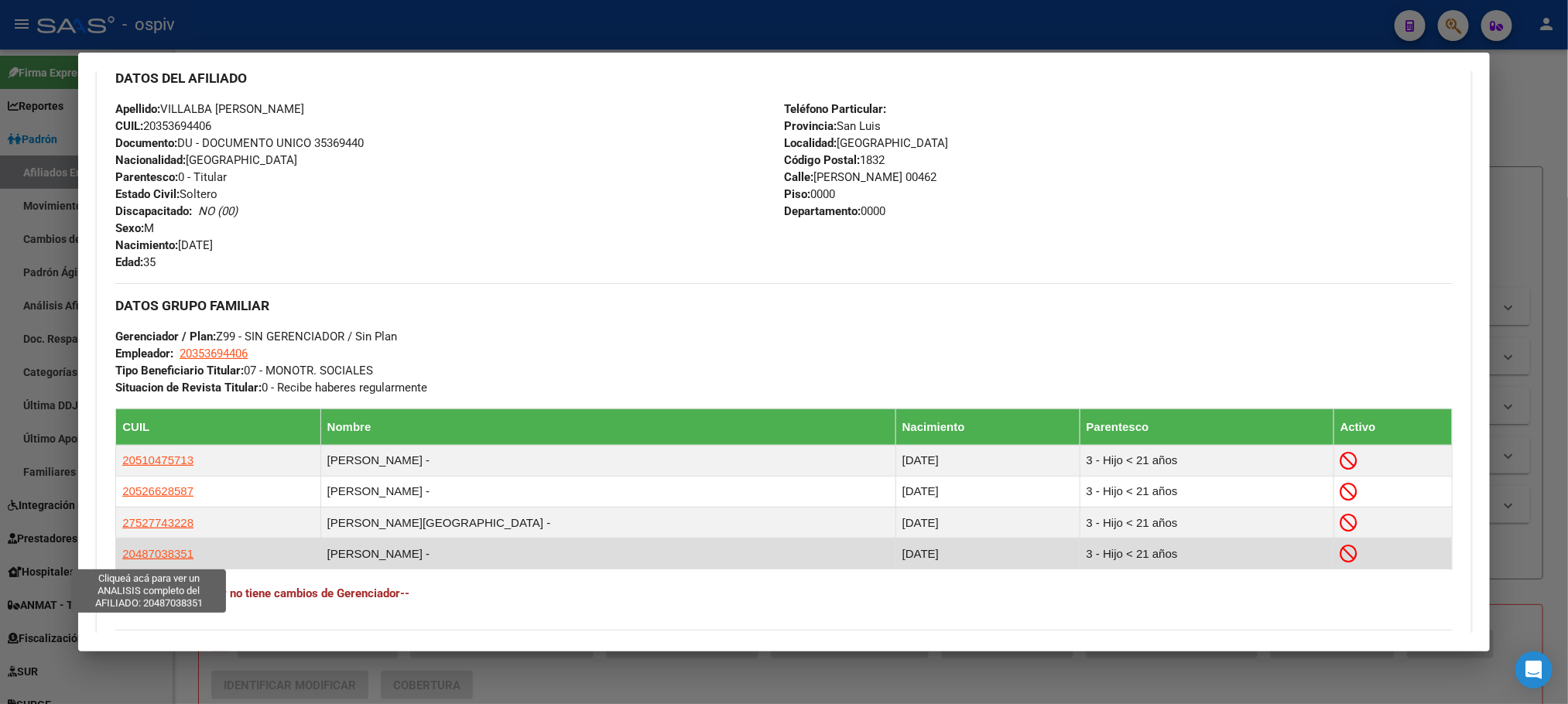
click at [158, 553] on span "20487038351" at bounding box center [158, 553] width 72 height 13
type textarea "20487038351"
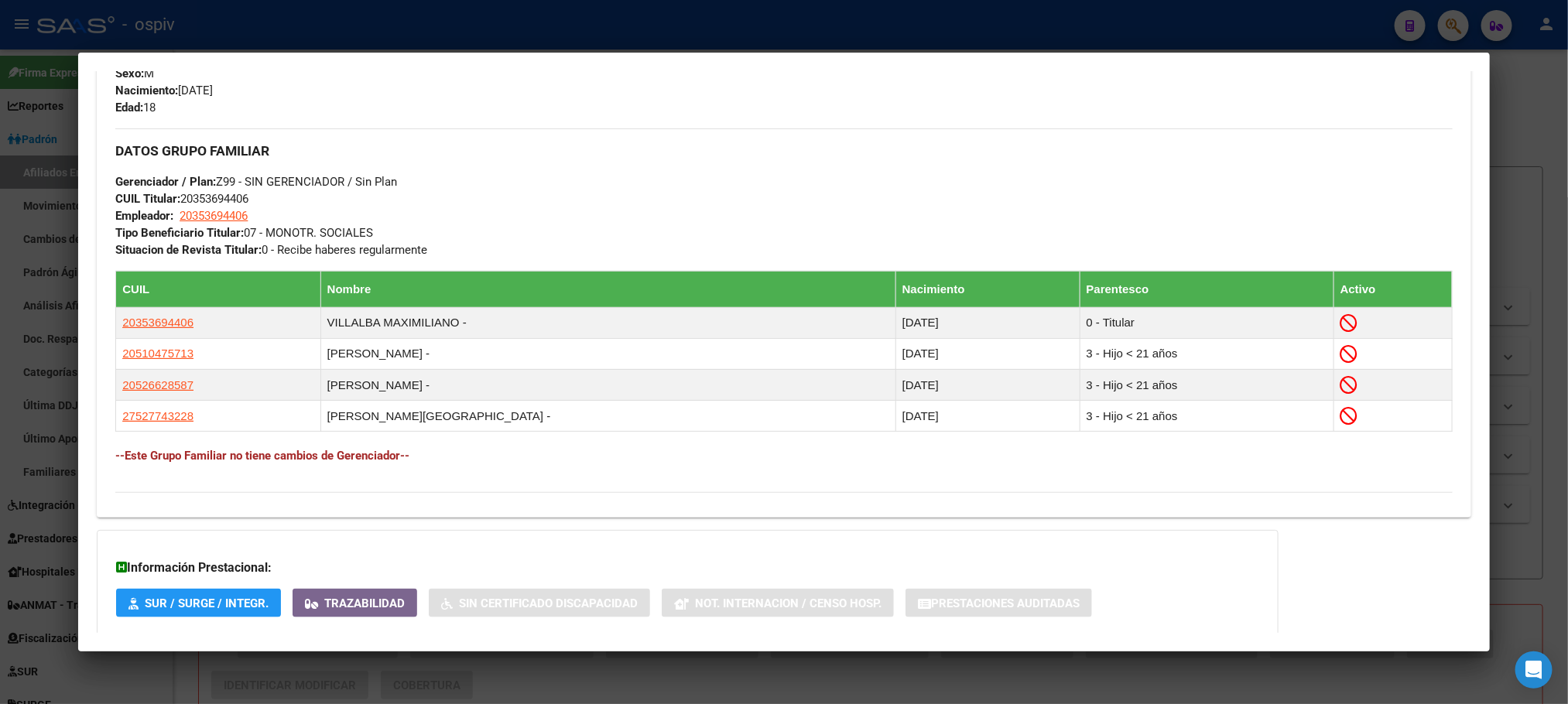
scroll to position [850, 0]
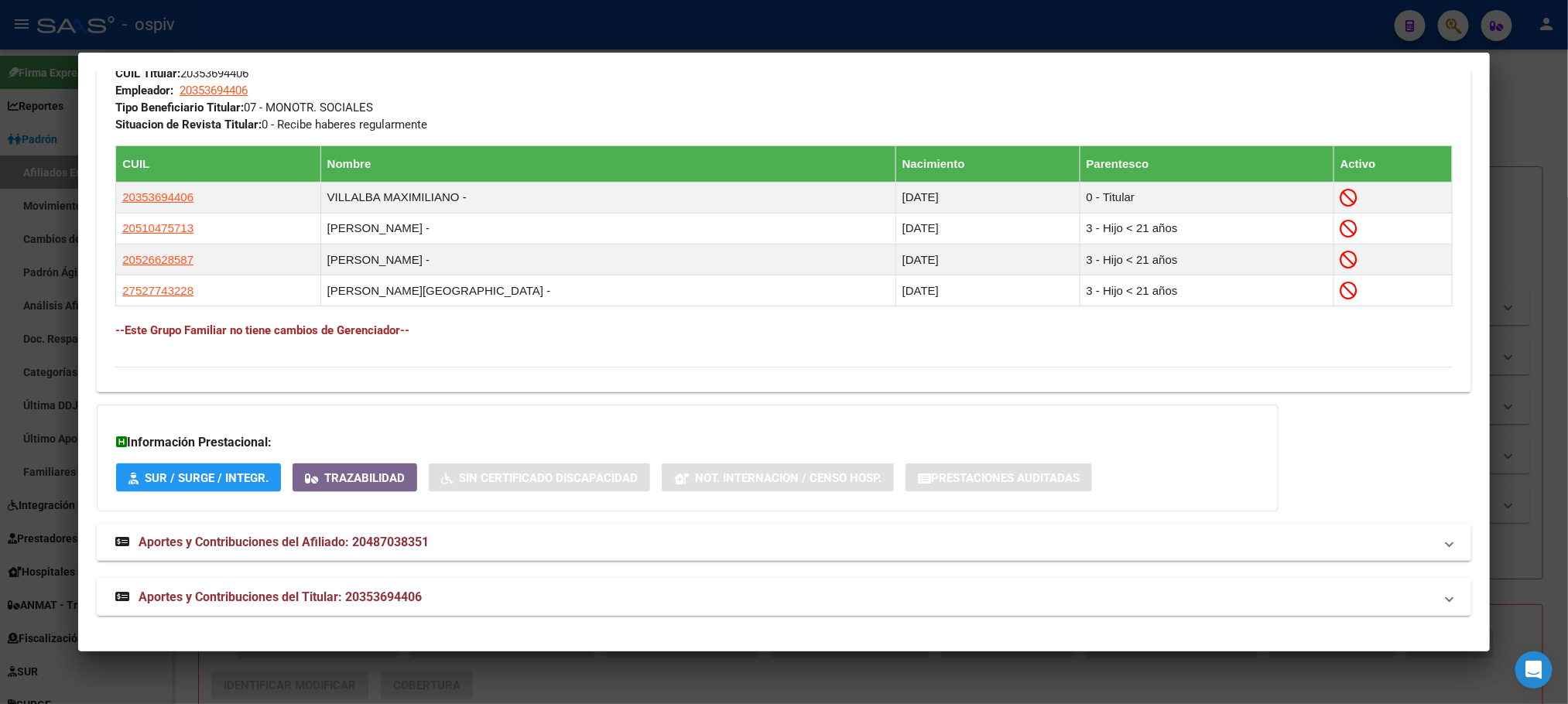
drag, startPoint x: 375, startPoint y: 597, endPoint x: 528, endPoint y: 592, distance: 153.1
click at [374, 595] on span "Aportes y Contribuciones del Titular: 20353694406" at bounding box center [280, 597] width 283 height 15
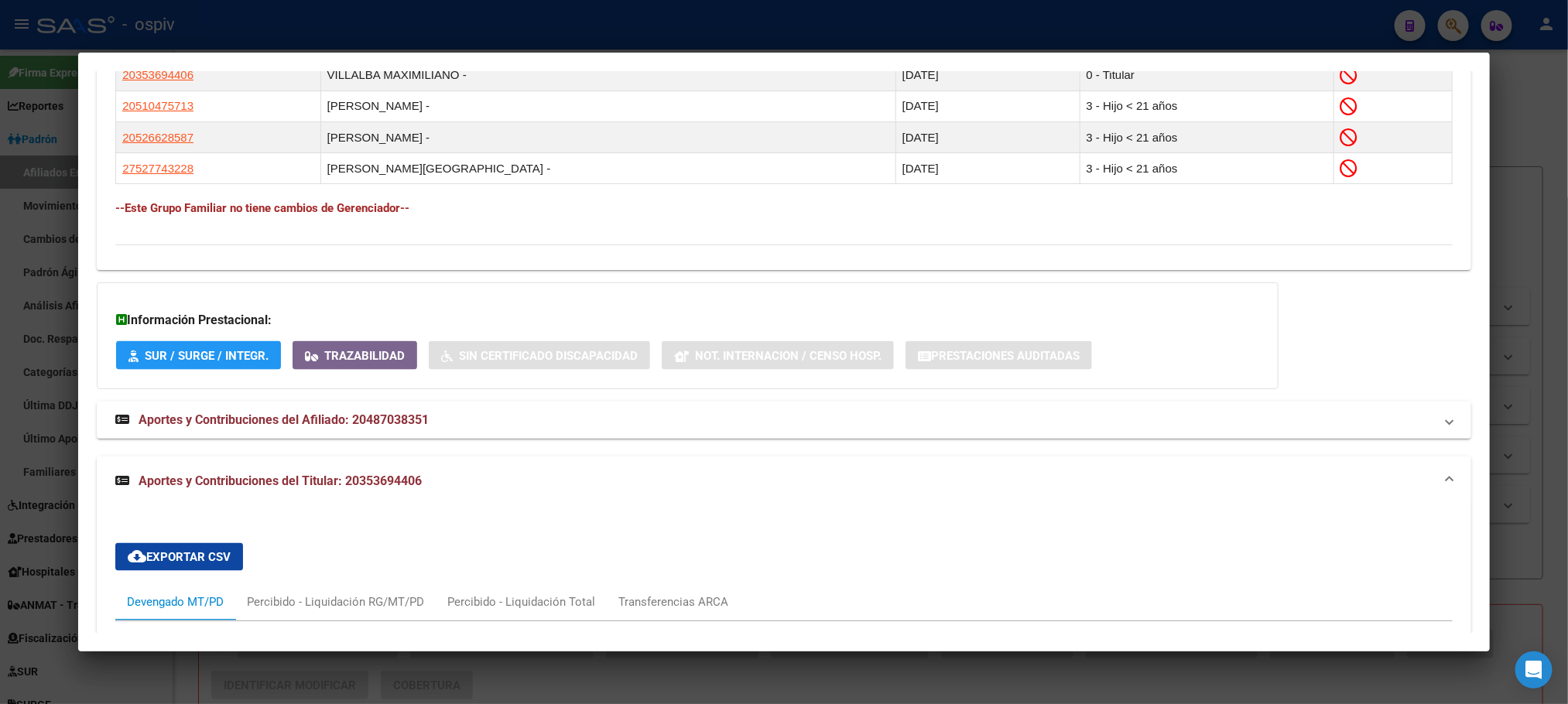
click at [376, 489] on span "Aportes y Contribuciones del Titular: 20353694406" at bounding box center [280, 481] width 283 height 15
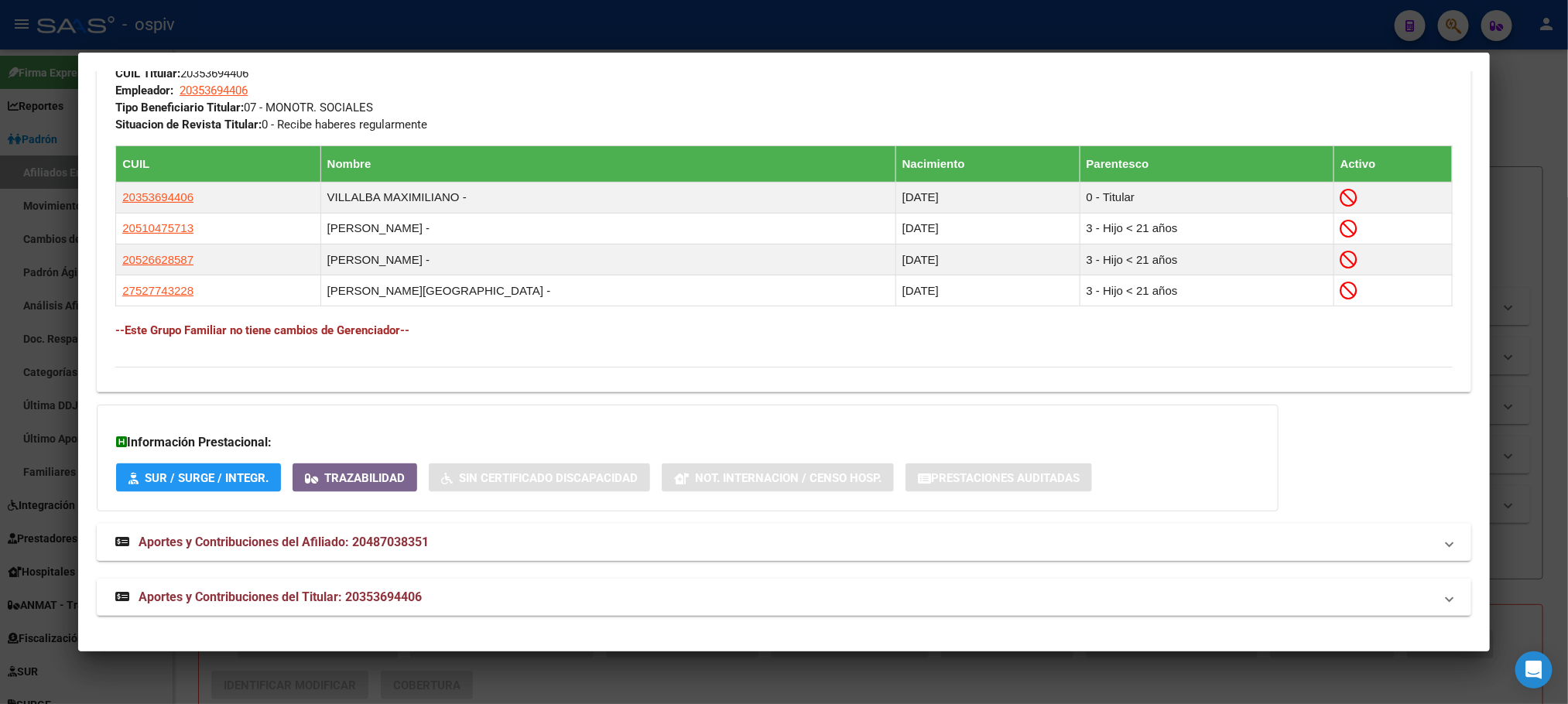
drag, startPoint x: 382, startPoint y: 539, endPoint x: 402, endPoint y: 539, distance: 20.0
click at [382, 539] on span "Aportes y Contribuciones del Afiliado: 20487038351" at bounding box center [283, 542] width 290 height 15
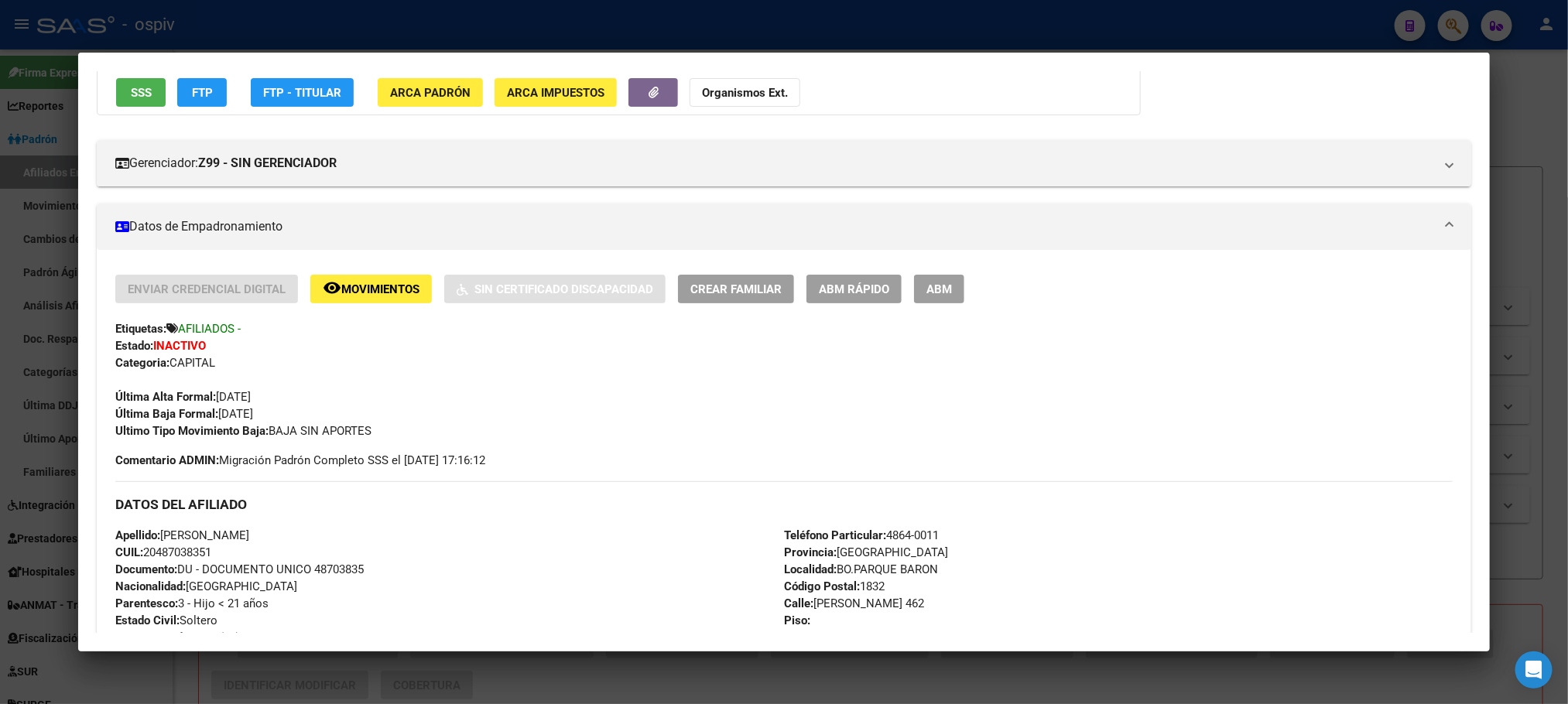
scroll to position [0, 0]
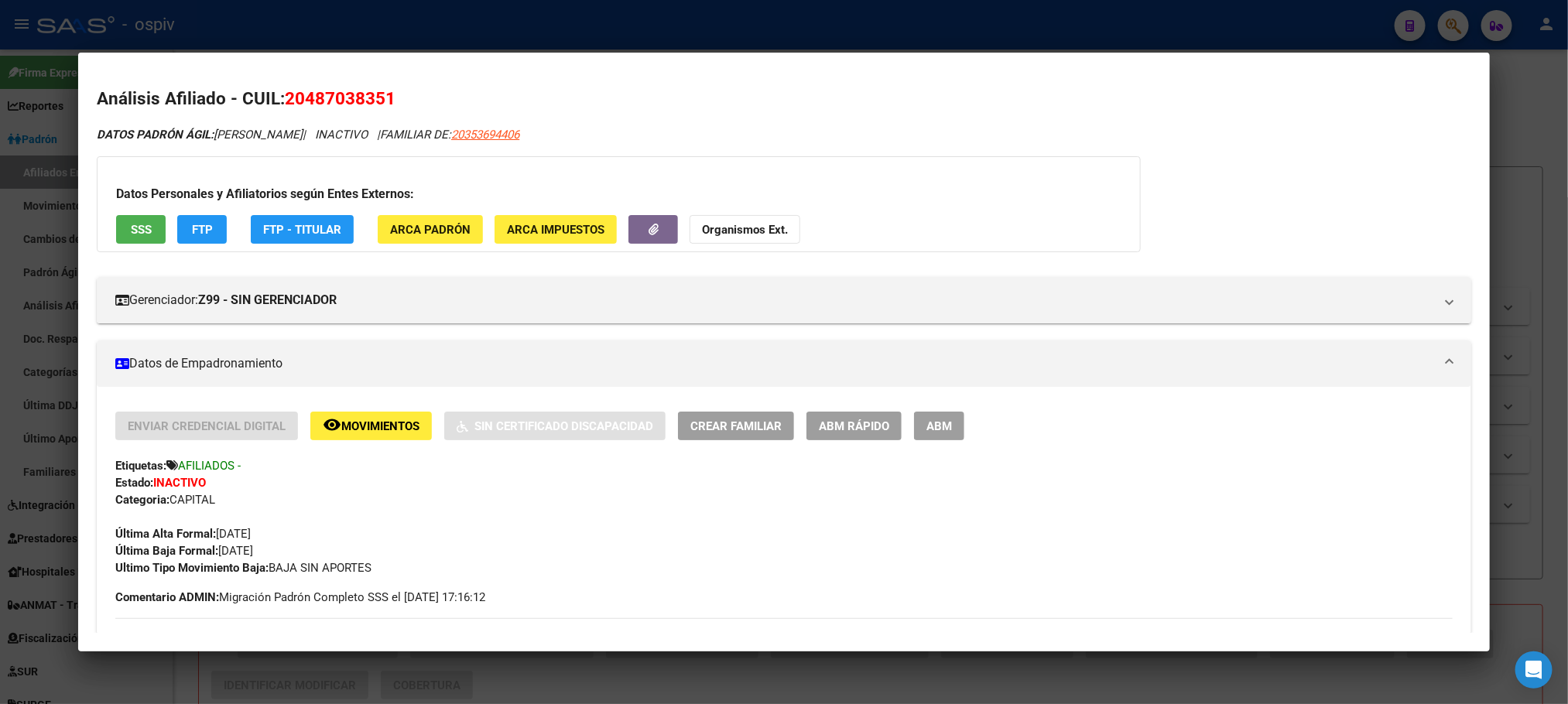
click at [133, 233] on span "SSS" at bounding box center [141, 230] width 21 height 14
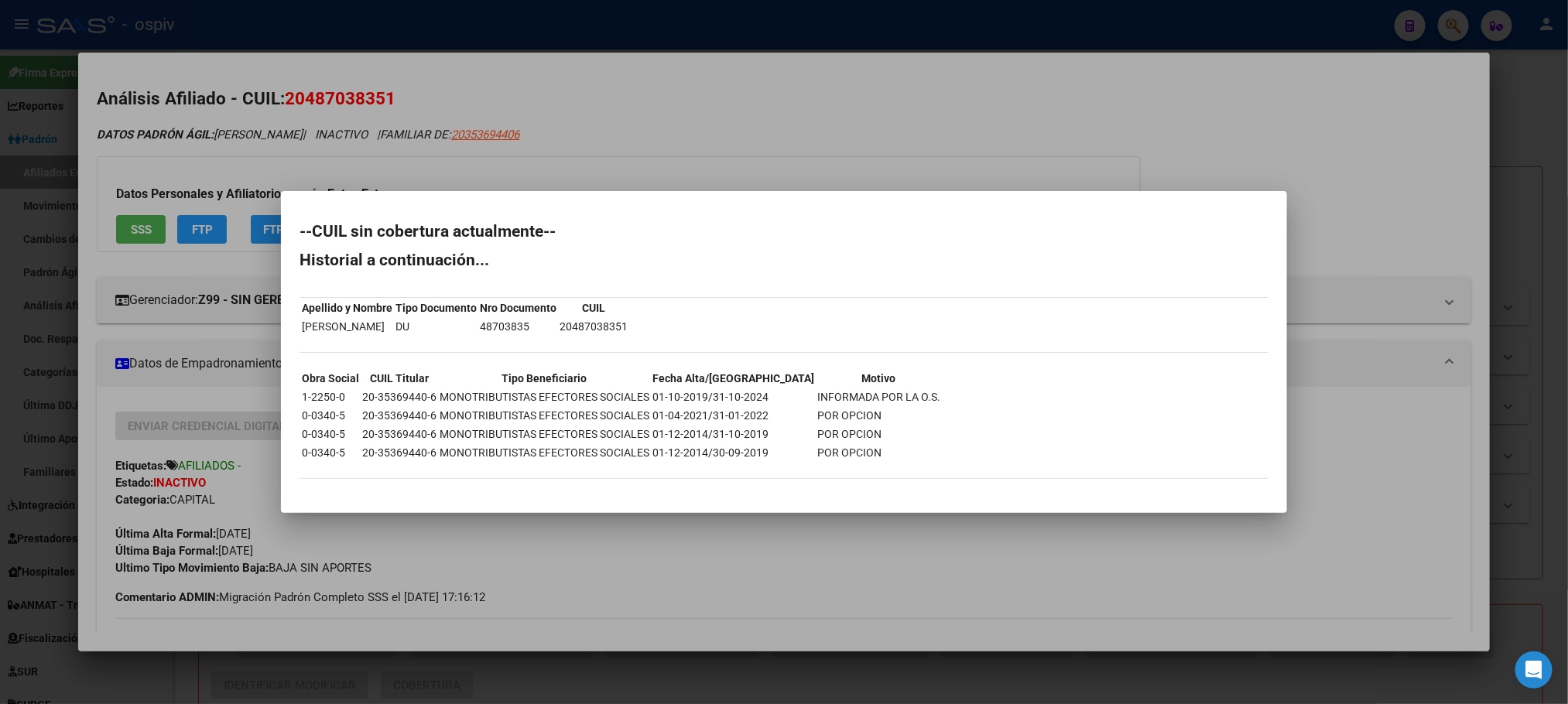
click at [411, 453] on td "20-35369440-6" at bounding box center [400, 453] width 76 height 17
click at [409, 453] on td "20-35369440-6" at bounding box center [400, 453] width 76 height 17
copy td "20-35369440-6"
